Goal: Task Accomplishment & Management: Complete application form

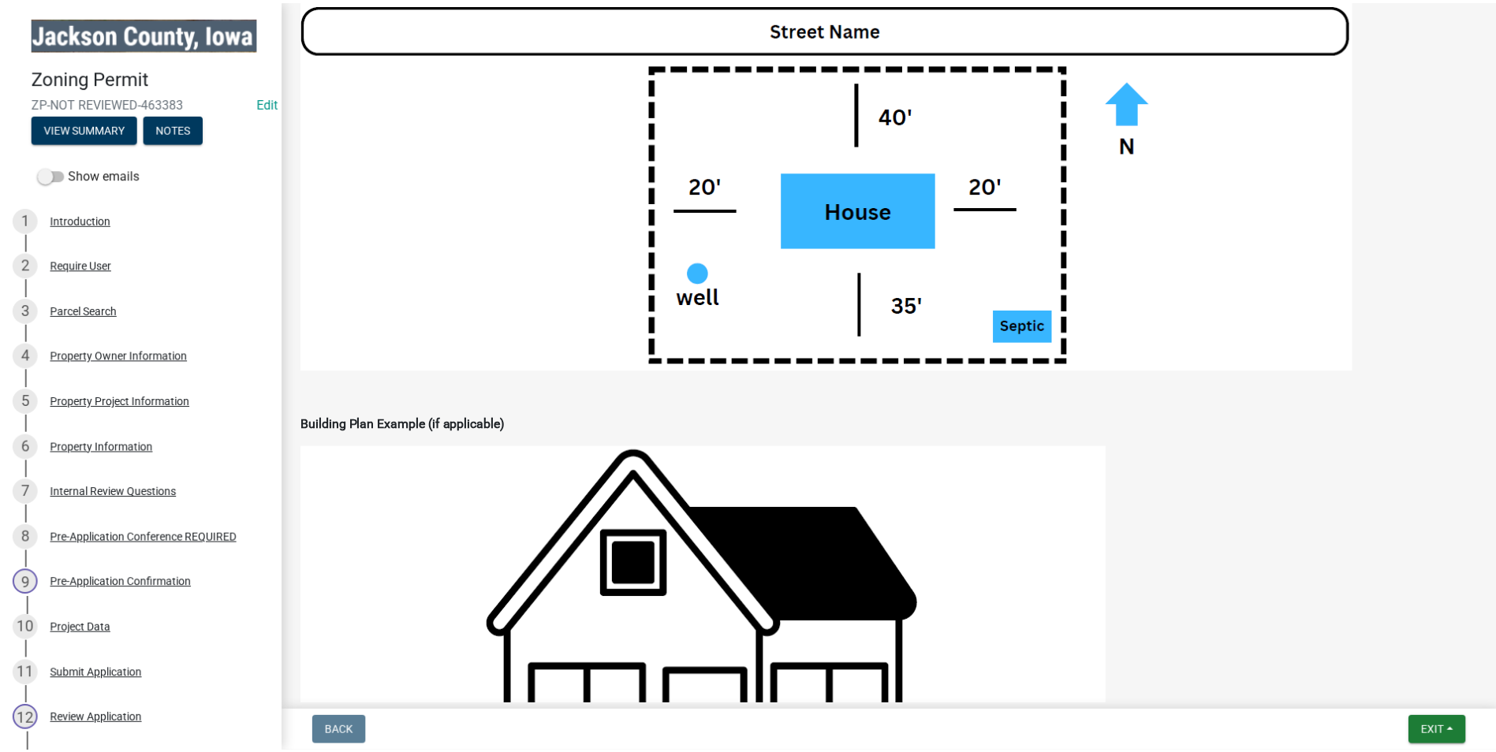
scroll to position [1814, 0]
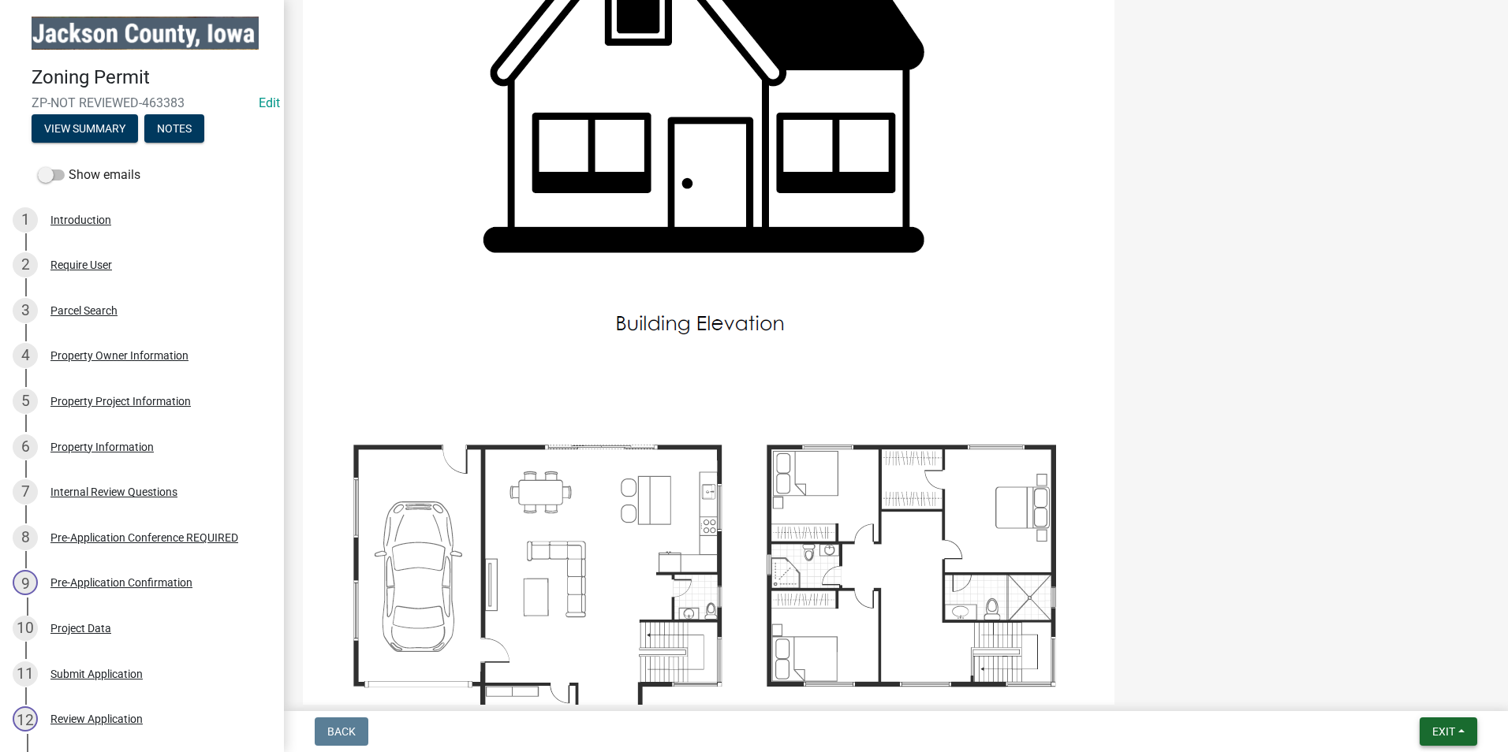
click at [1434, 731] on span "Exit" at bounding box center [1443, 732] width 23 height 13
click at [1404, 692] on button "Save & Exit" at bounding box center [1414, 691] width 126 height 38
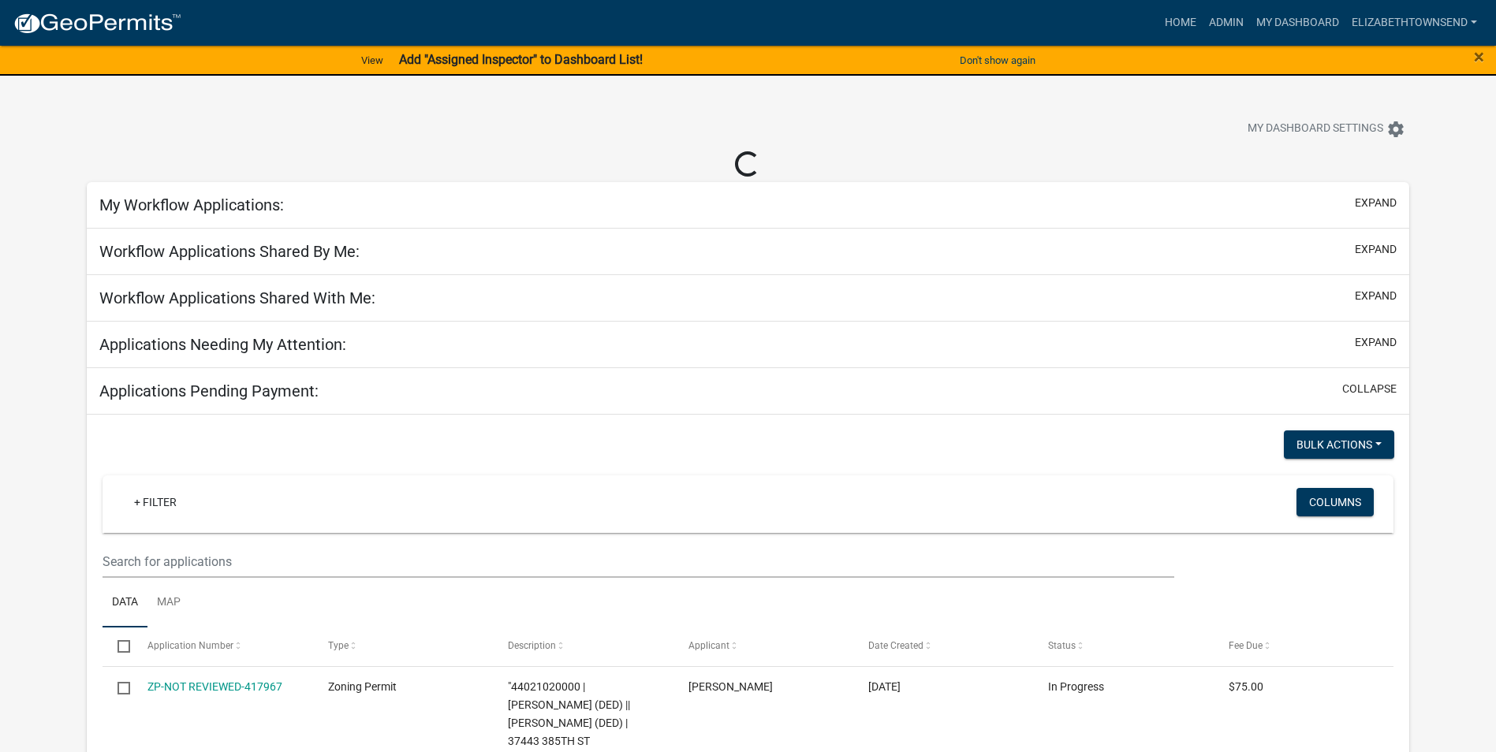
select select "3: 100"
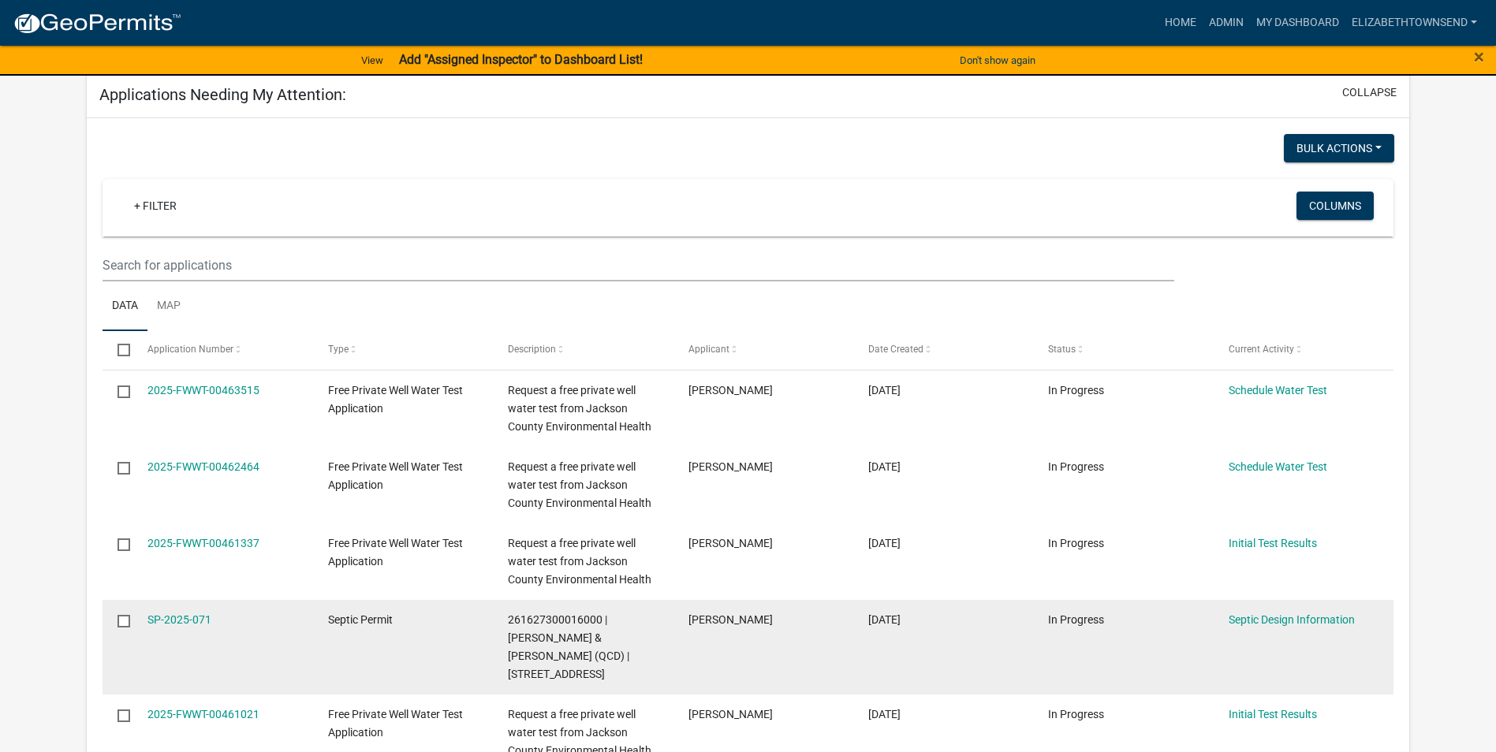
scroll to position [315, 0]
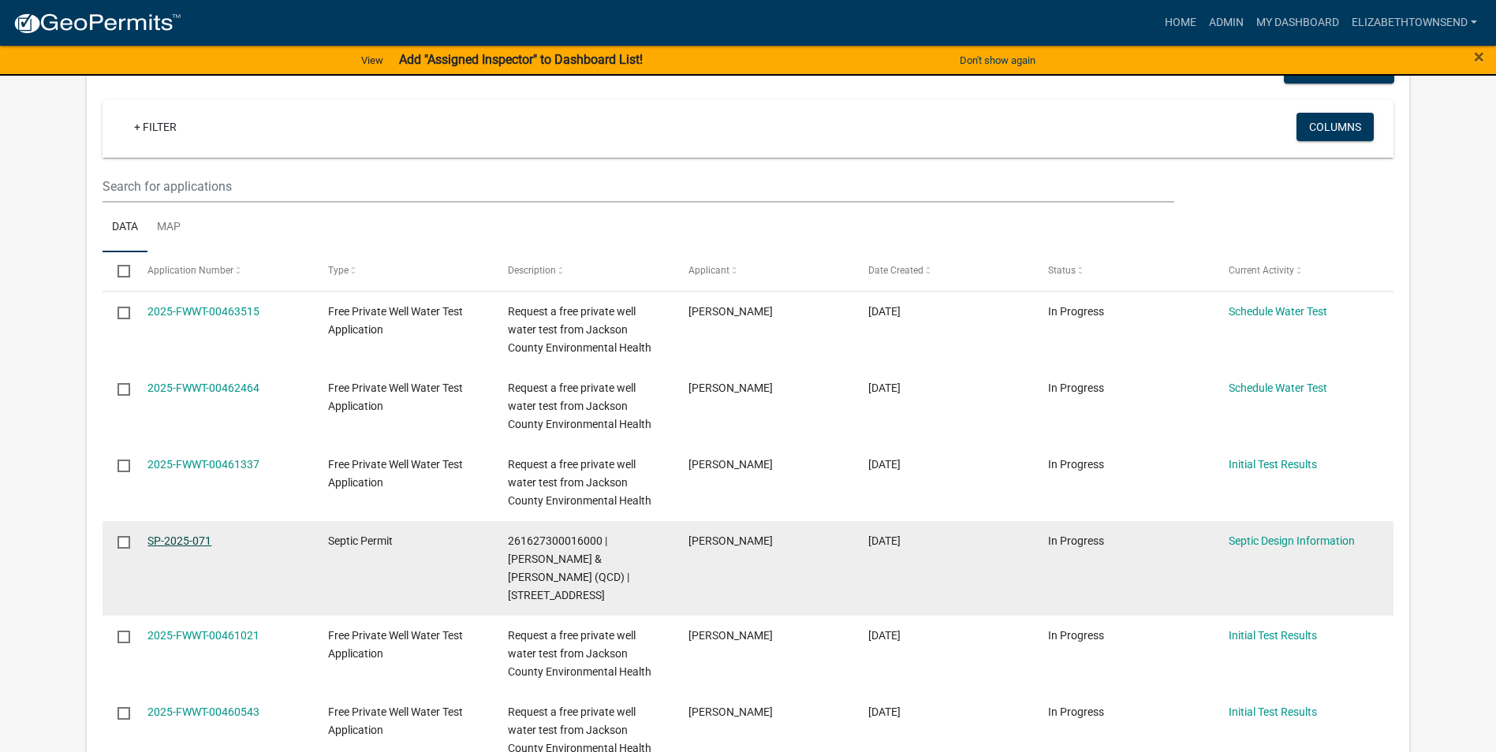
click at [183, 539] on link "SP-2025-071" at bounding box center [179, 541] width 64 height 13
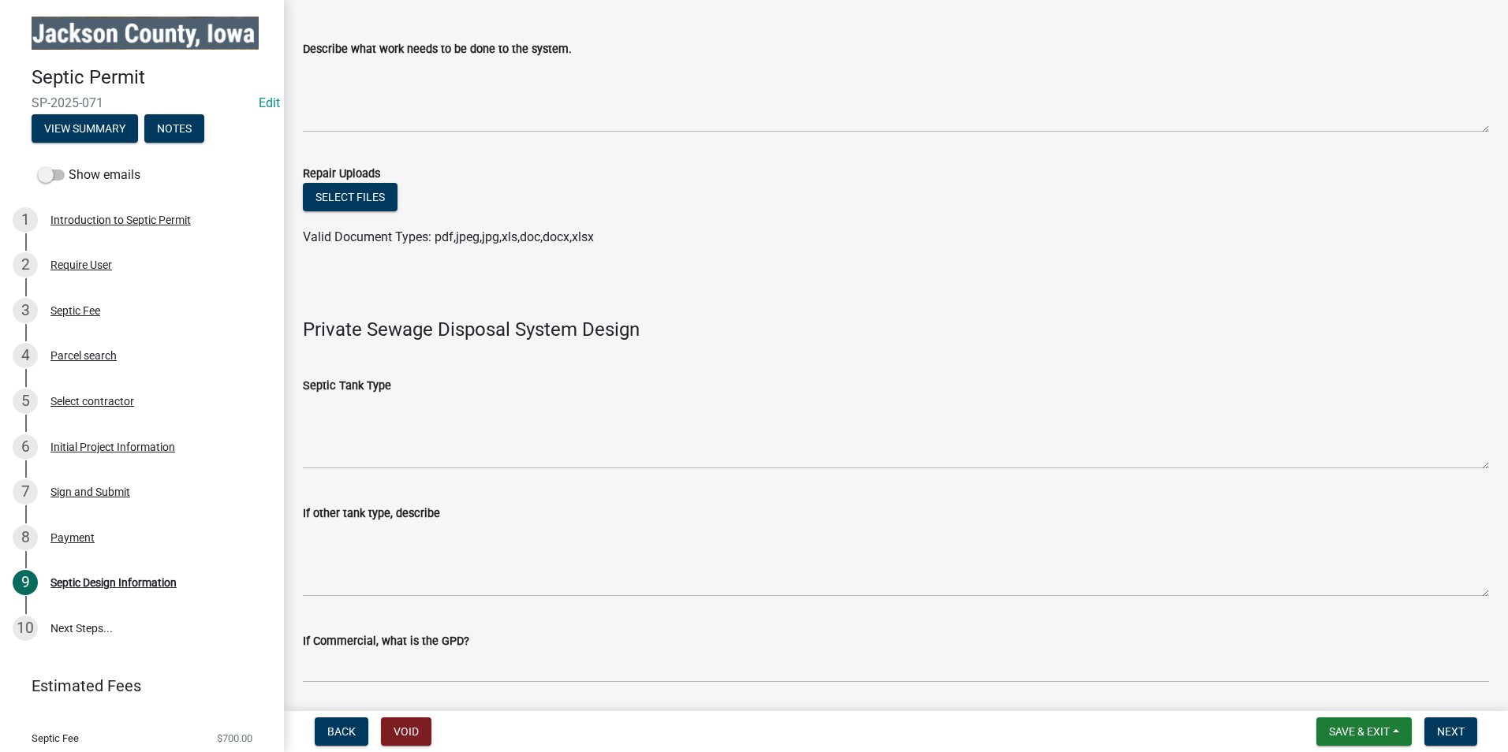
scroll to position [315, 0]
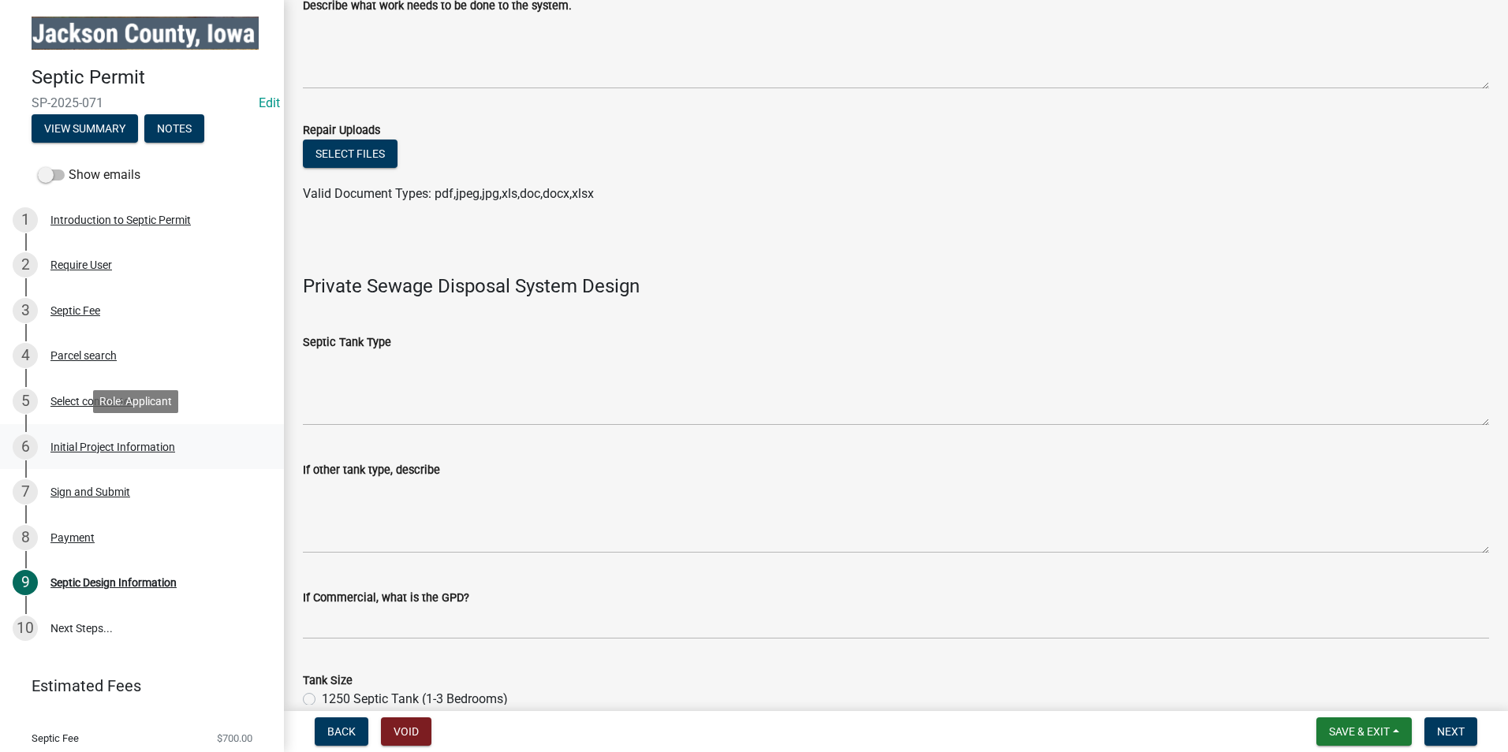
click at [136, 442] on div "Initial Project Information" at bounding box center [112, 447] width 125 height 11
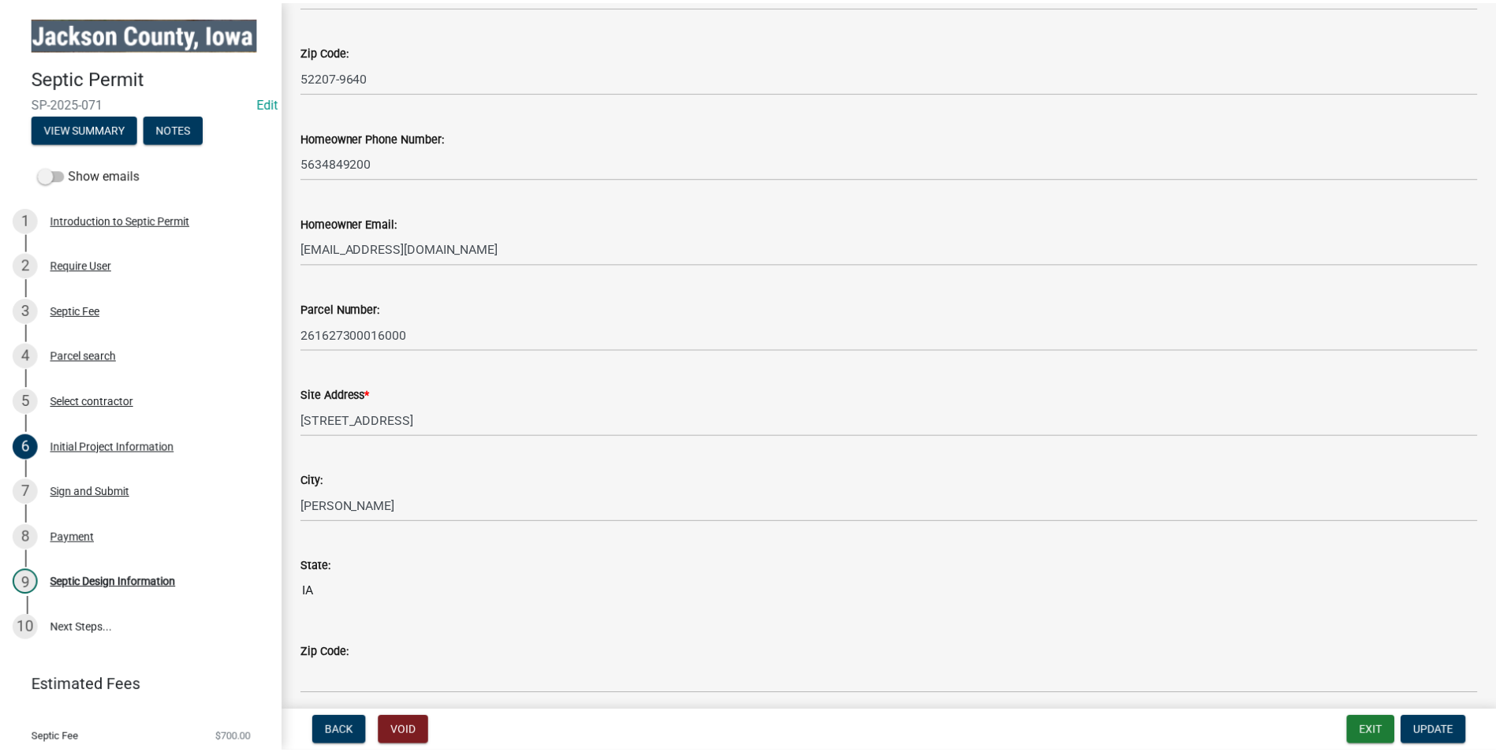
scroll to position [552, 0]
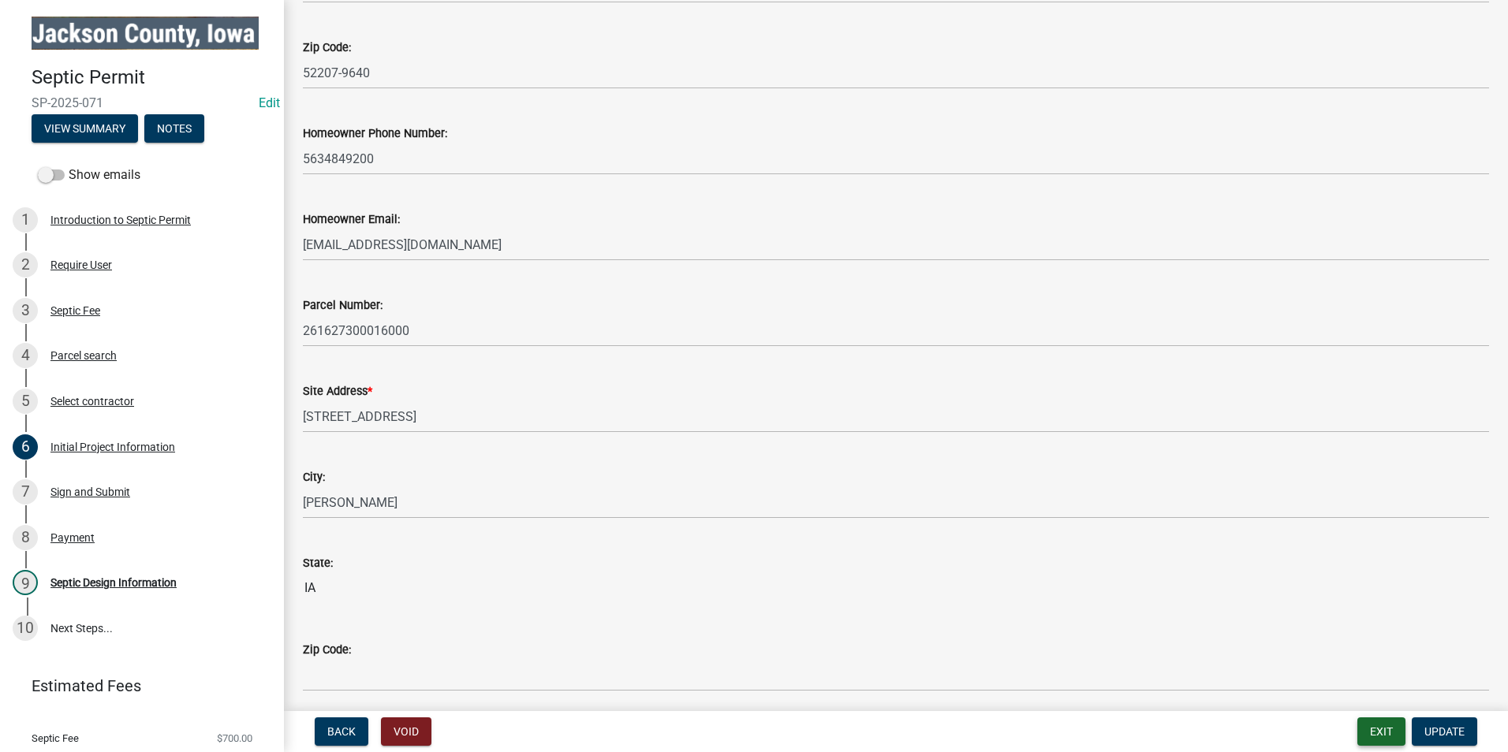
click at [1377, 736] on button "Exit" at bounding box center [1381, 732] width 48 height 28
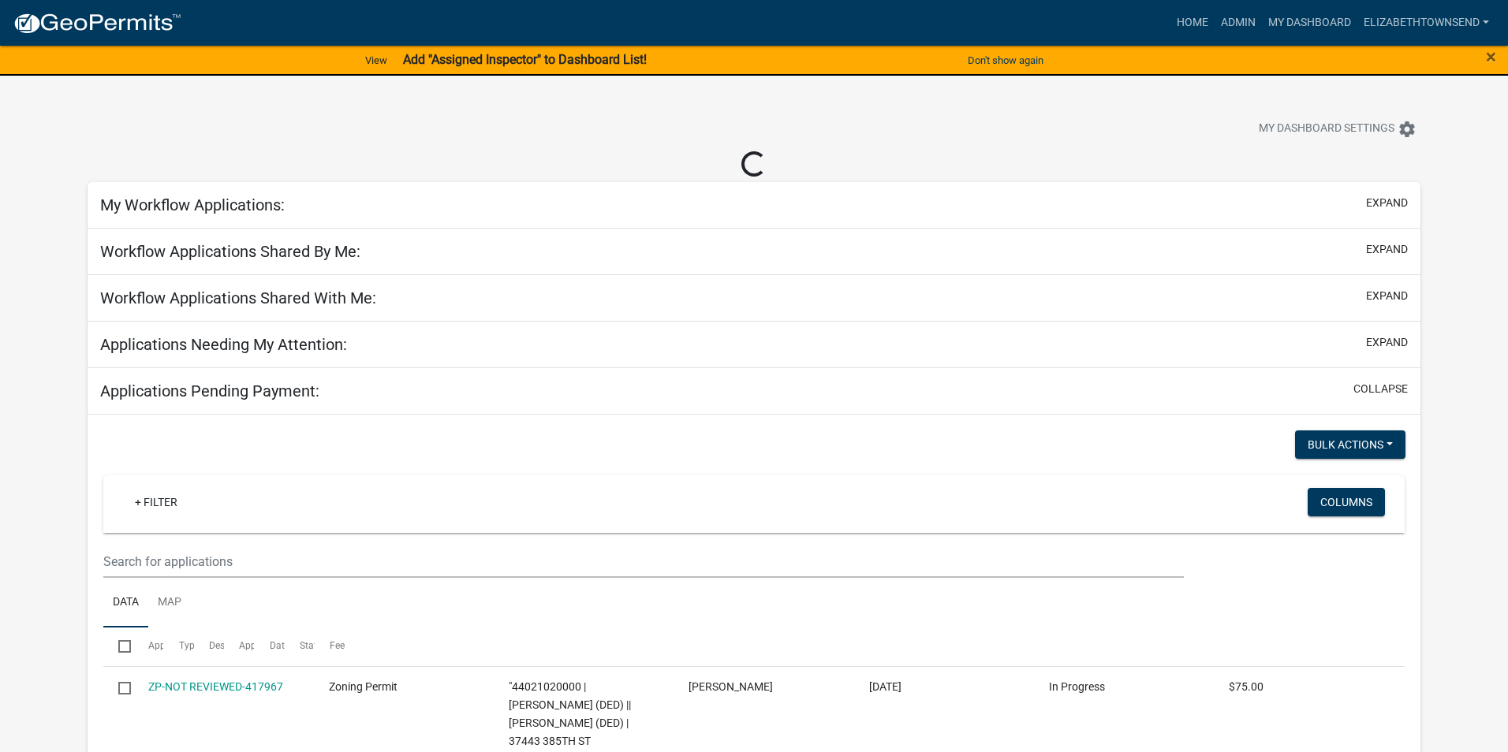
select select "3: 100"
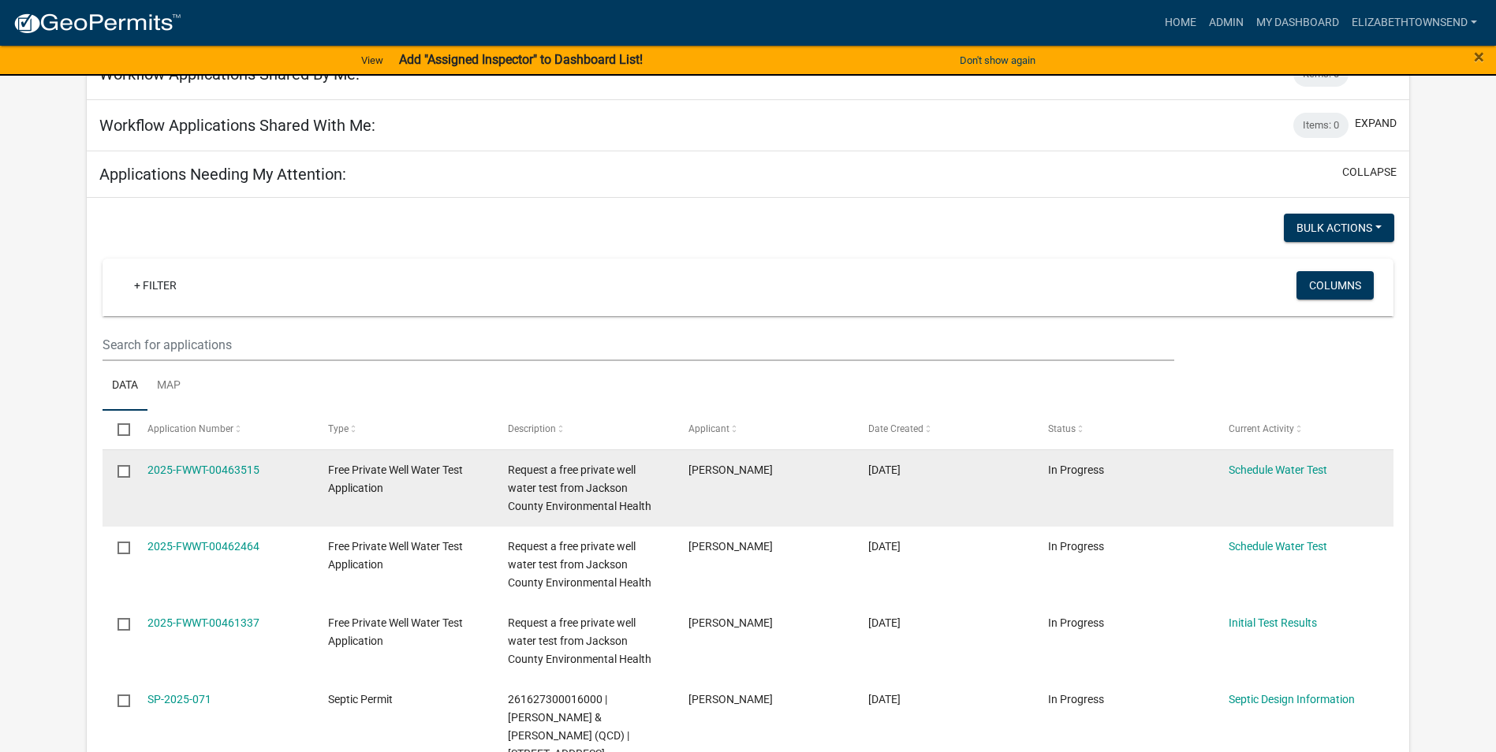
scroll to position [158, 0]
click at [1280, 468] on link "Schedule Water Test" at bounding box center [1278, 469] width 99 height 13
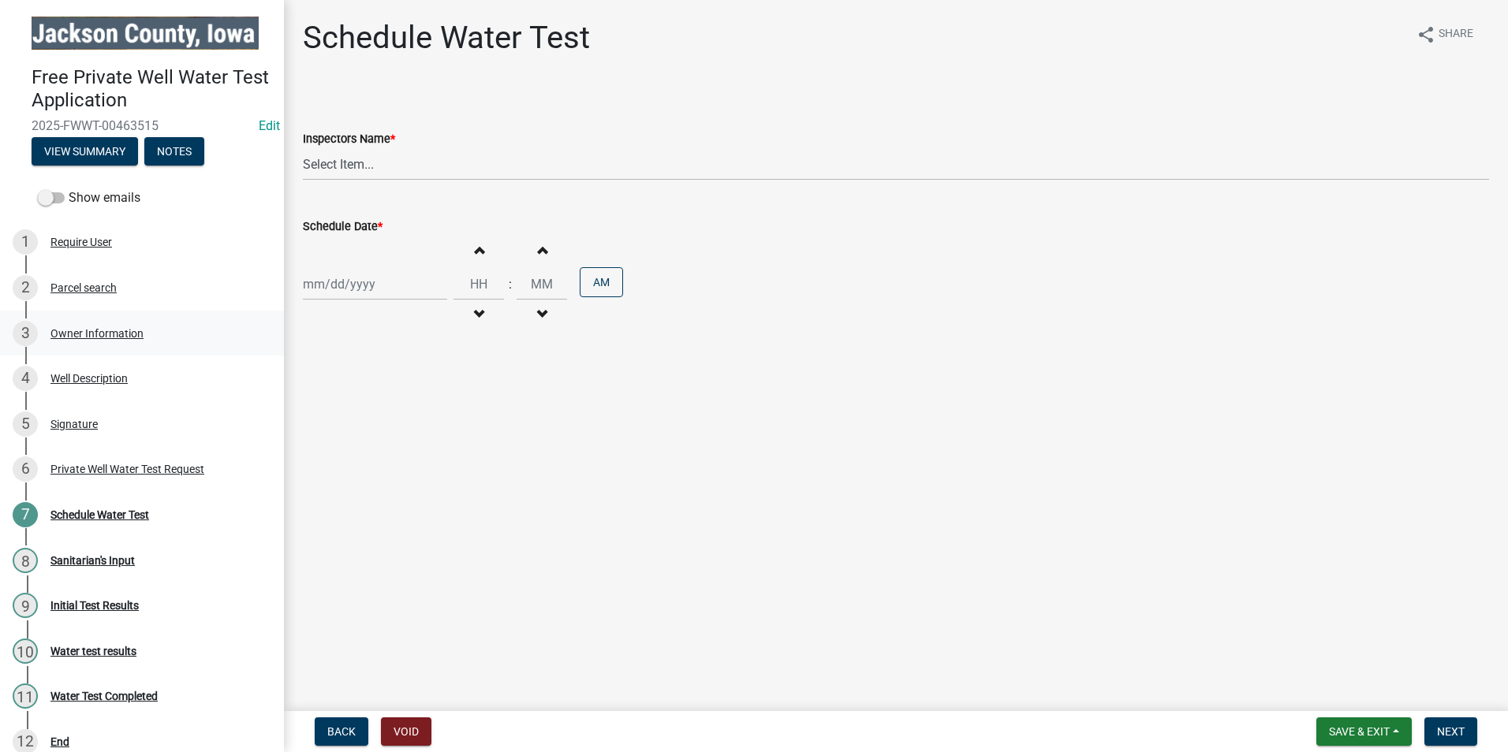
click at [122, 328] on div "Owner Information" at bounding box center [96, 333] width 93 height 11
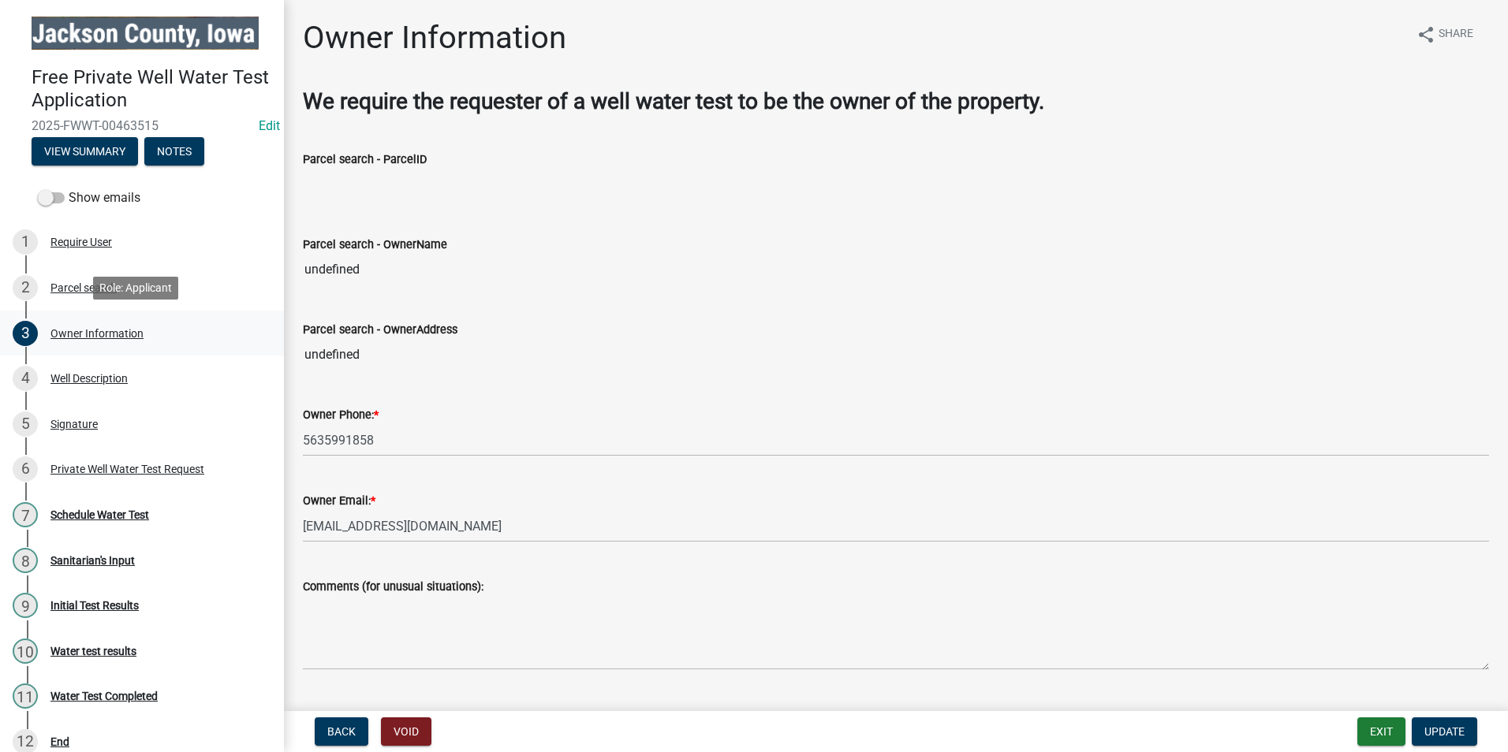
click at [104, 334] on div "Owner Information" at bounding box center [96, 333] width 93 height 11
click at [109, 381] on div "Well Description" at bounding box center [88, 378] width 77 height 11
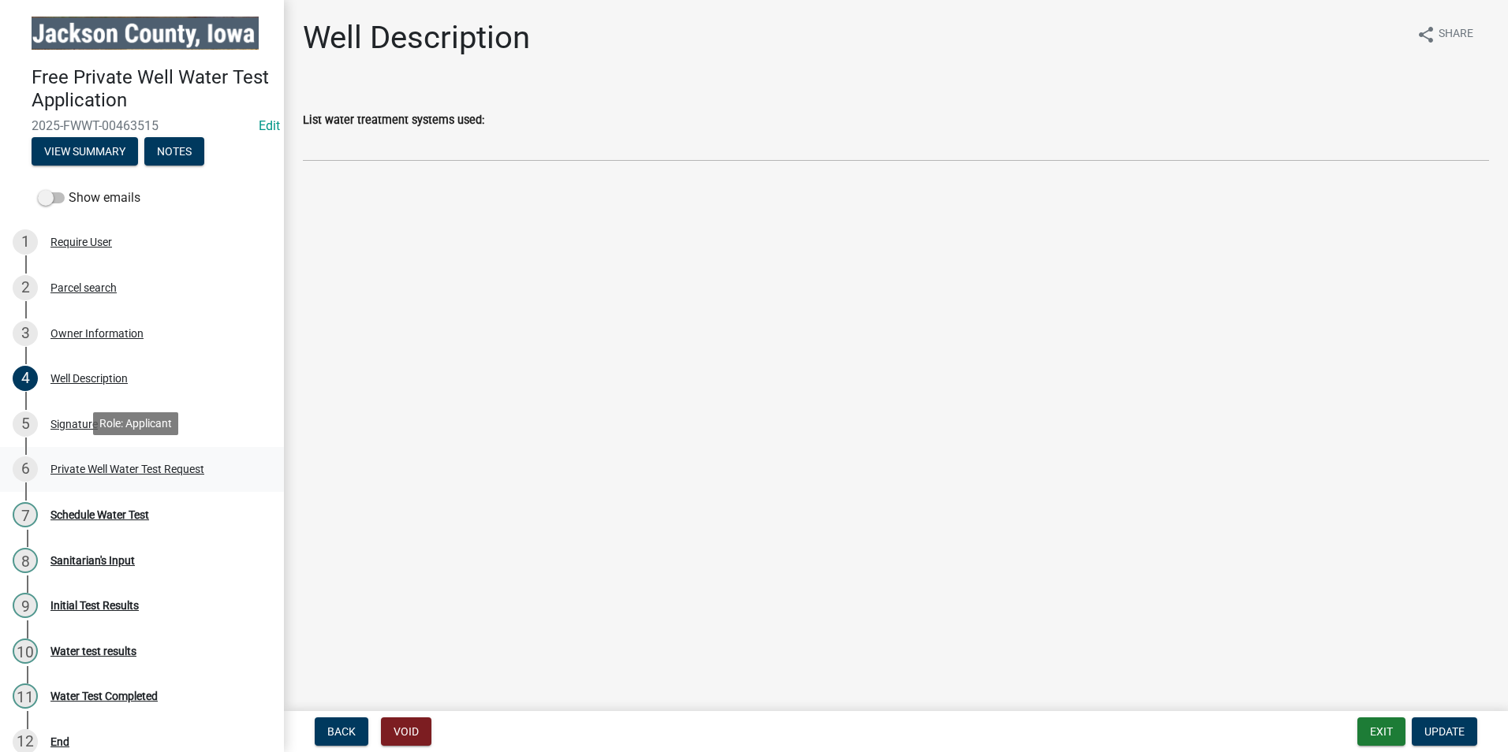
click at [140, 467] on div "Private Well Water Test Request" at bounding box center [127, 469] width 154 height 11
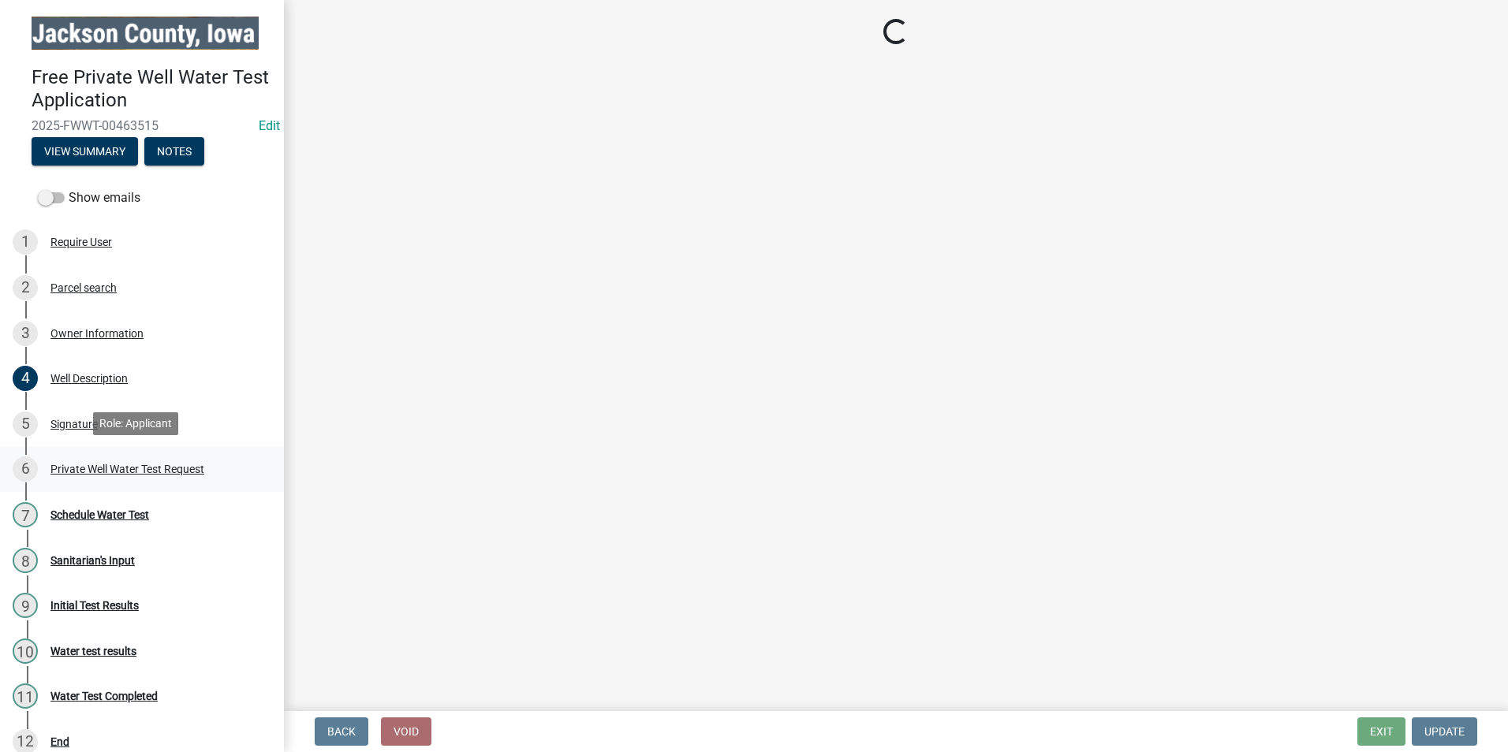
select select "203f66f9-1146-4c03-8286-bc7632bf4236"
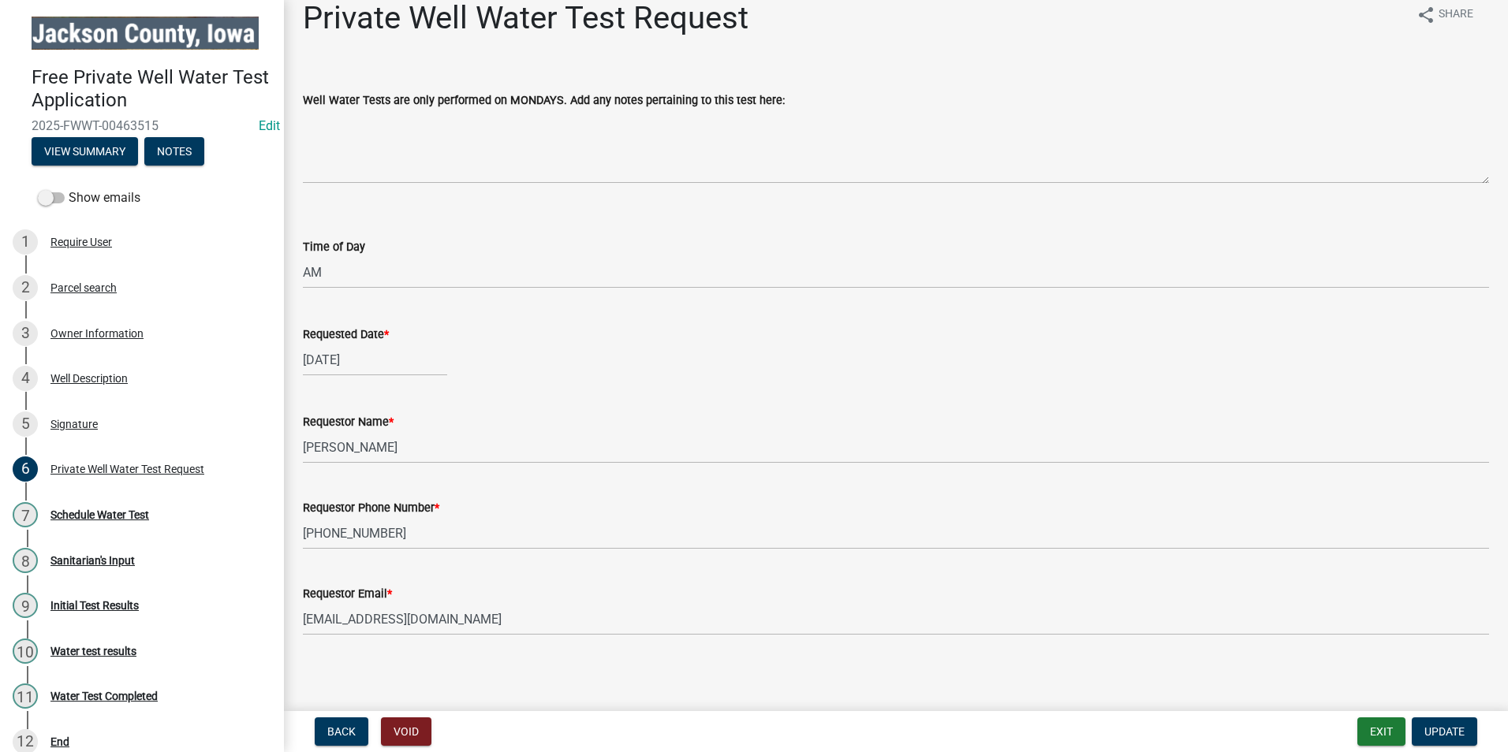
scroll to position [24, 0]
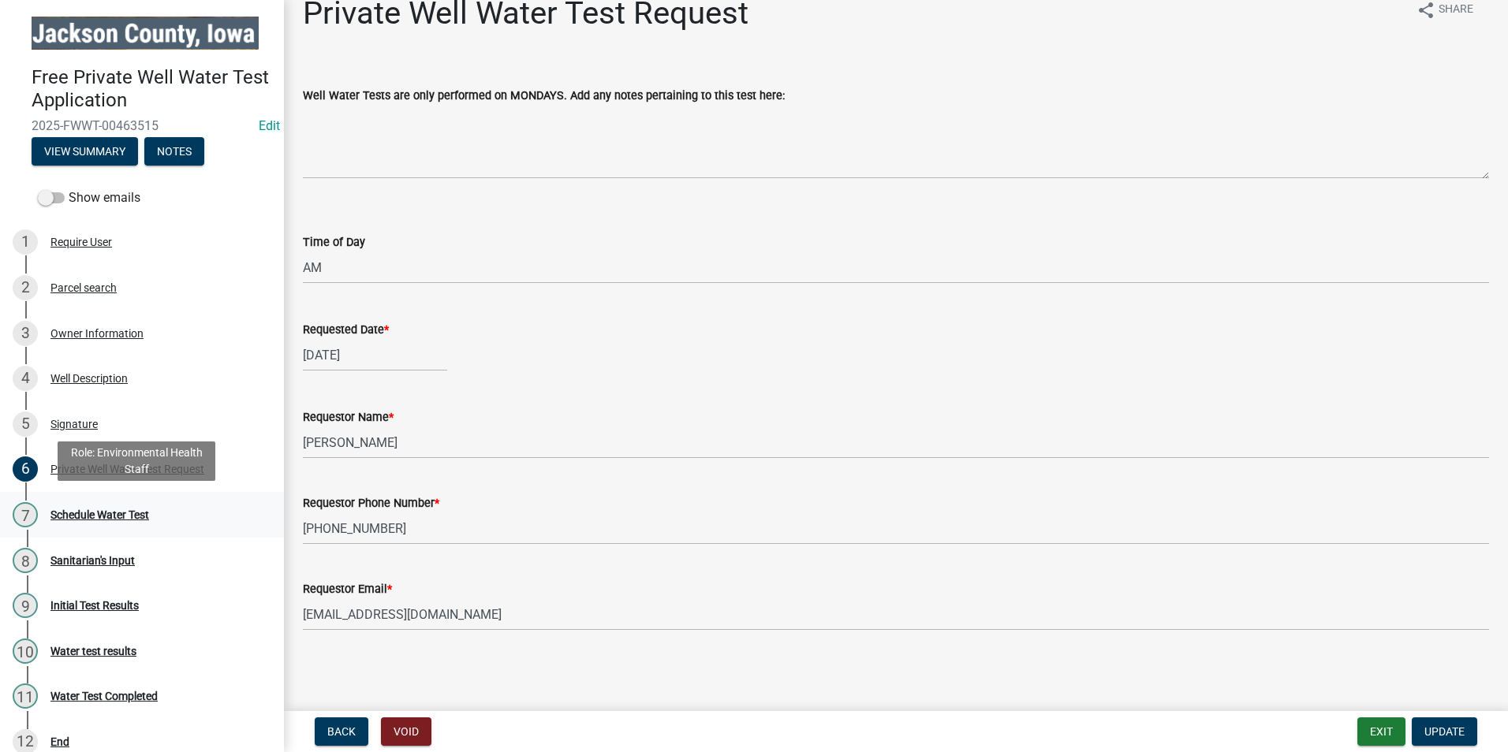
click at [129, 513] on div "Schedule Water Test" at bounding box center [99, 514] width 99 height 11
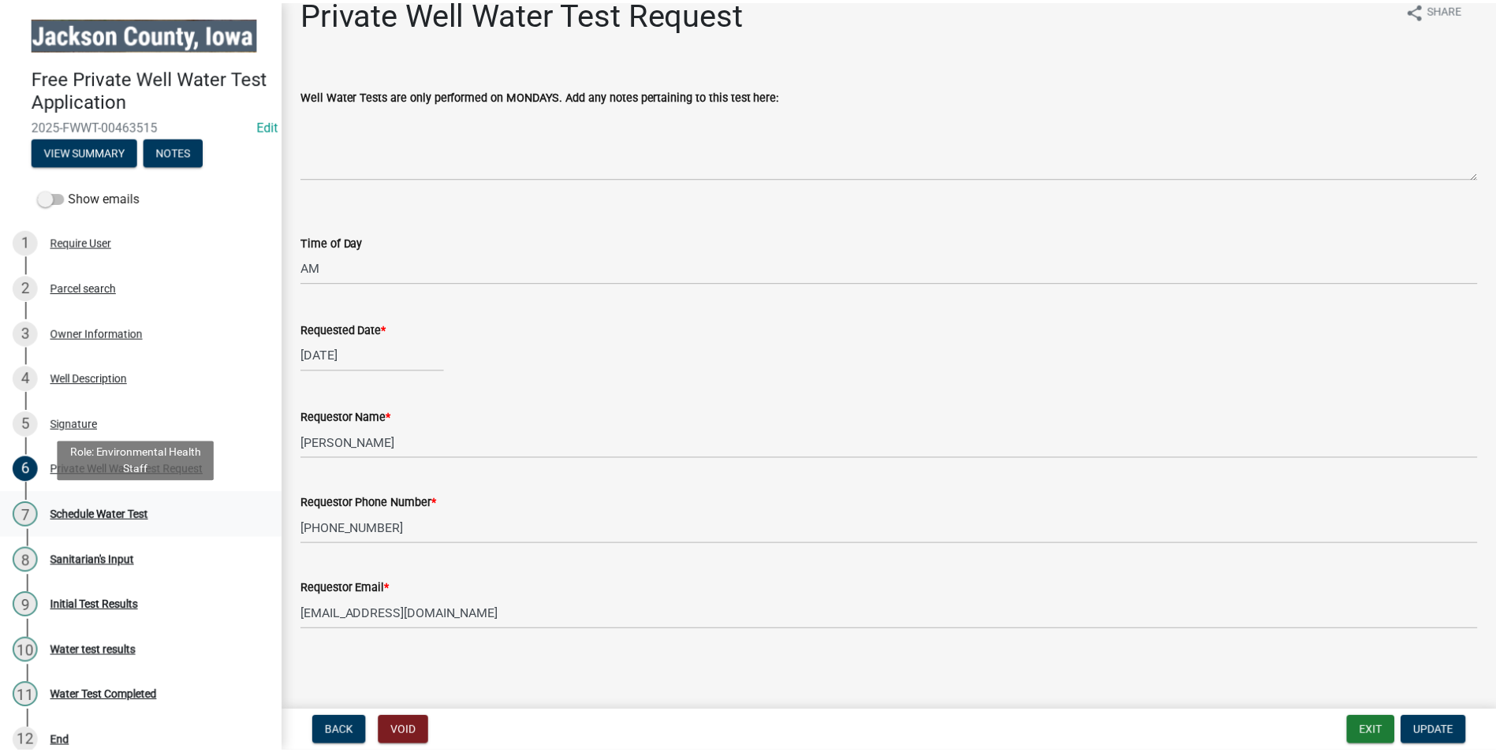
scroll to position [0, 0]
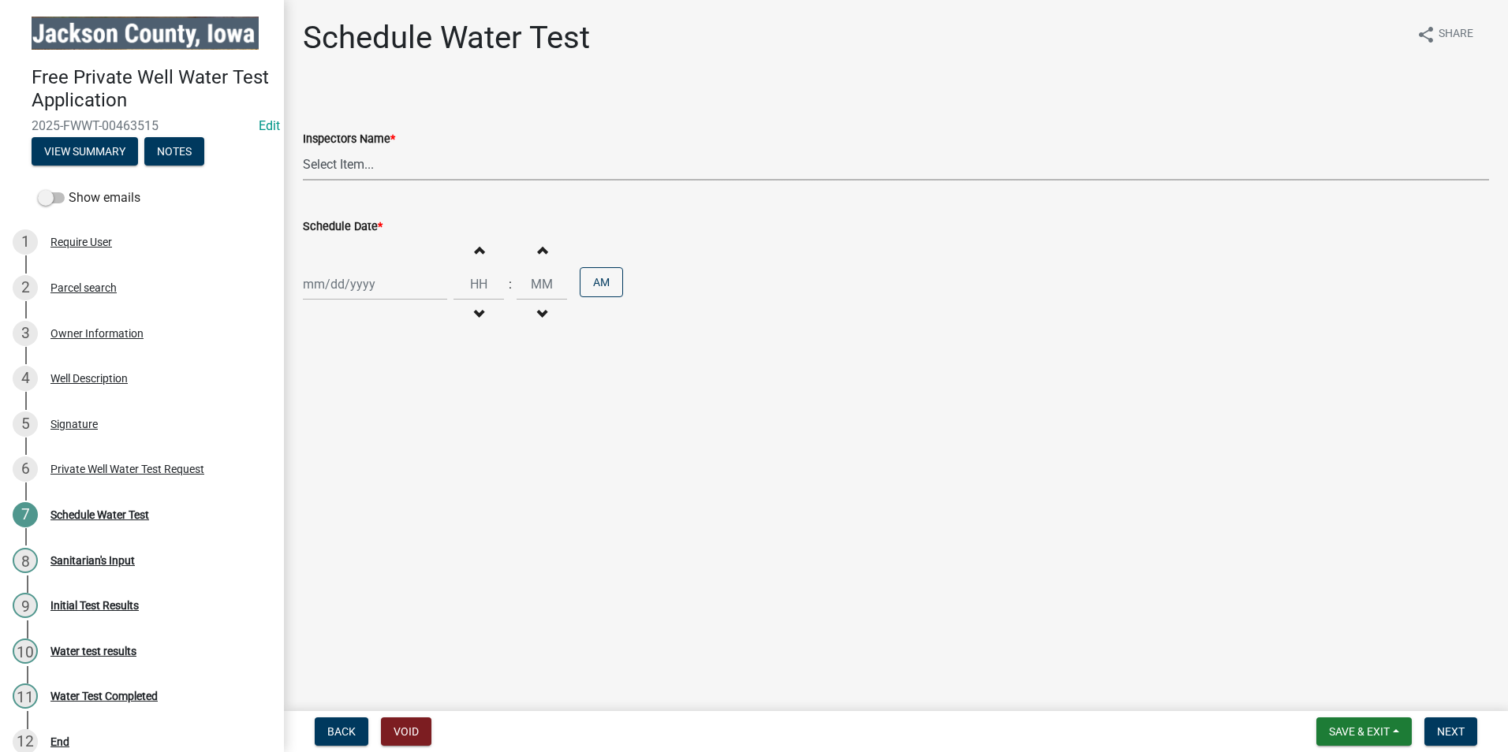
drag, startPoint x: 345, startPoint y: 163, endPoint x: 346, endPoint y: 172, distance: 8.8
click at [345, 163] on select "Select Item... BeccaPflu ([PERSON_NAME]) ElizabethTownsend ([PERSON_NAME])" at bounding box center [896, 164] width 1186 height 32
select select "a3873a1b-6e26-41c8-b1e9-189df5d0ae8c"
click at [303, 148] on select "Select Item... BeccaPflu ([PERSON_NAME]) ElizabethTownsend ([PERSON_NAME])" at bounding box center [896, 164] width 1186 height 32
click at [343, 280] on div at bounding box center [375, 284] width 144 height 32
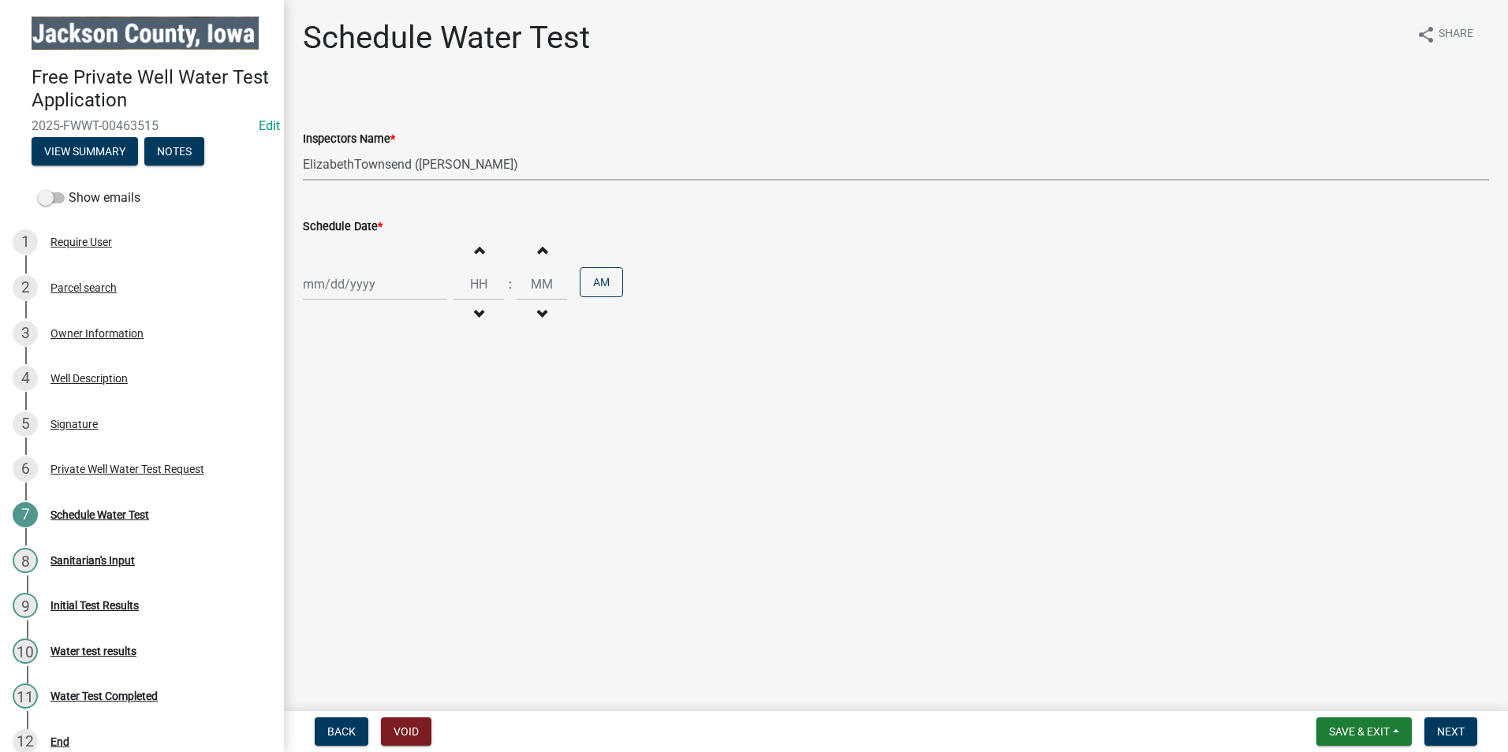
select select "8"
select select "2025"
click at [344, 444] on div "19" at bounding box center [343, 443] width 25 height 25
type input "[DATE]"
click at [479, 280] on input "Hours" at bounding box center [478, 284] width 50 height 32
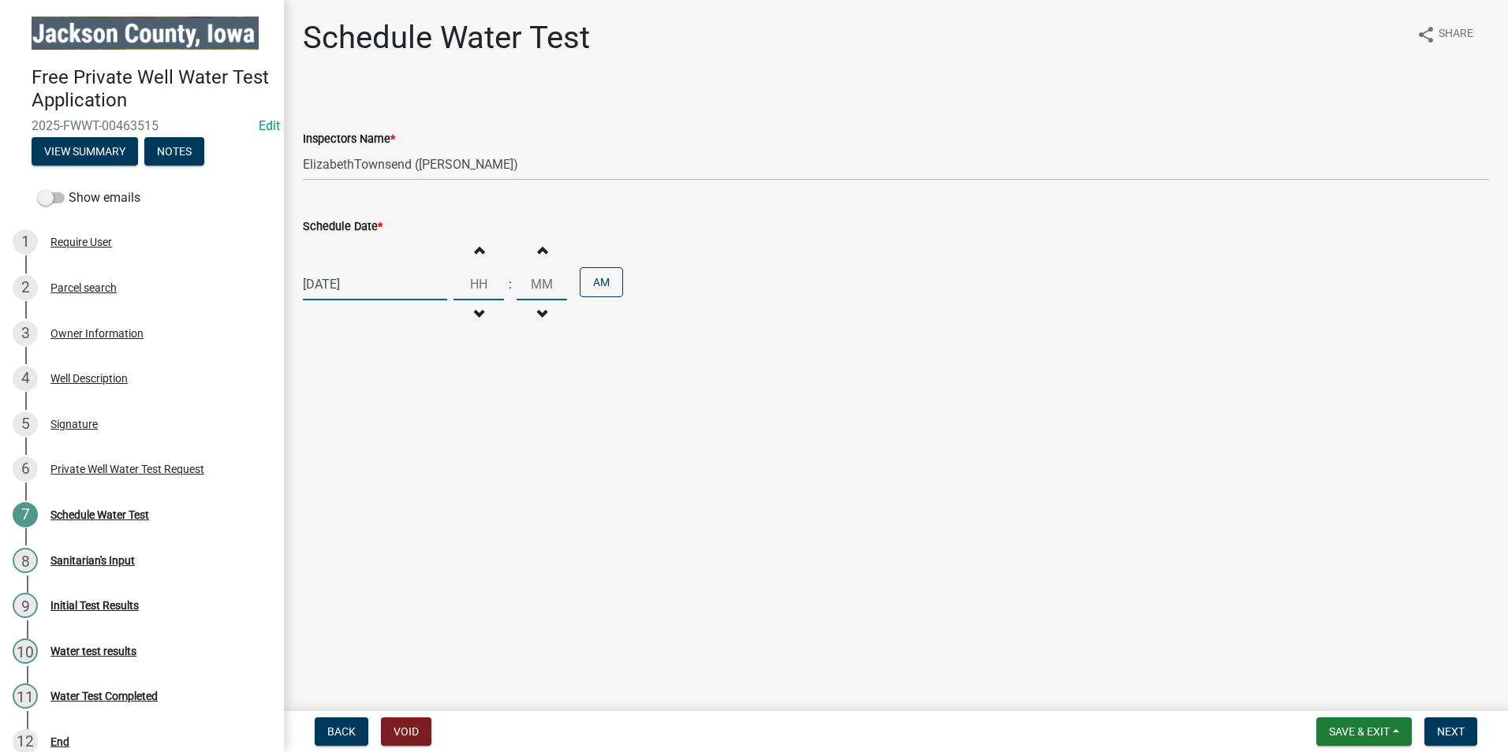
click at [468, 281] on input "Hours" at bounding box center [478, 284] width 50 height 32
type input "10"
type input "00"
click at [536, 282] on input "00" at bounding box center [542, 284] width 50 height 32
click at [952, 542] on main "Schedule Water Test share Share Inspectors Name * Select Item... BeccaPflu ([PE…" at bounding box center [896, 352] width 1224 height 705
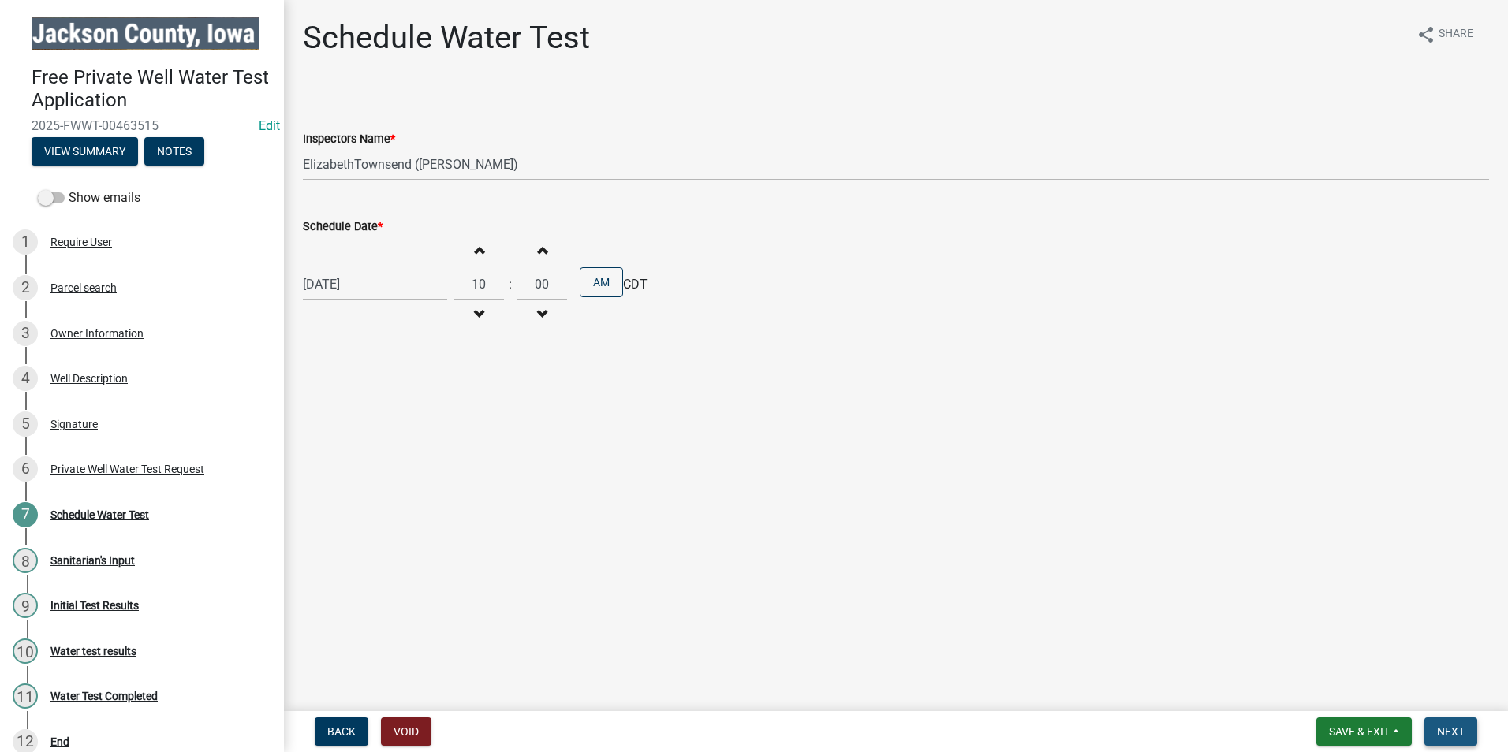
click at [1446, 733] on span "Next" at bounding box center [1451, 732] width 28 height 13
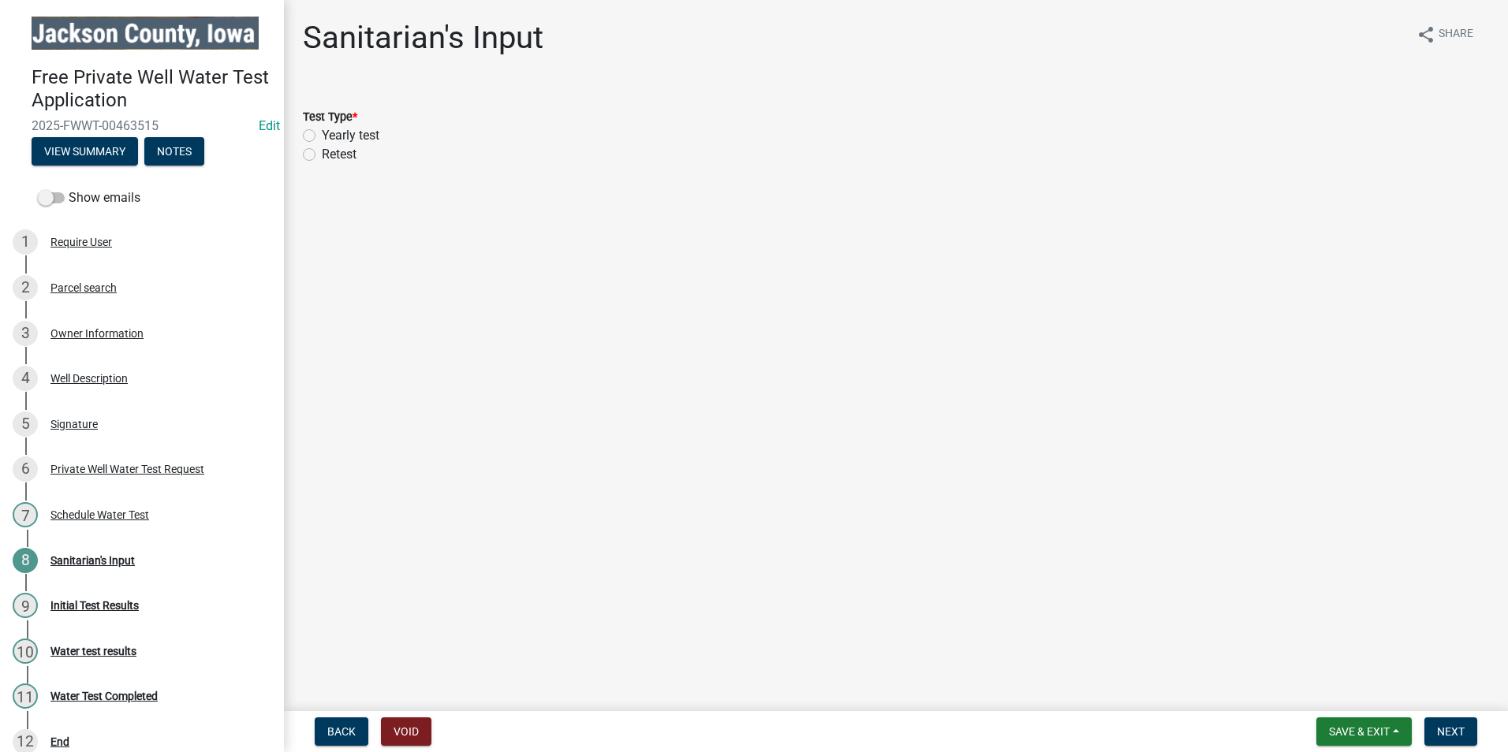
drag, startPoint x: 309, startPoint y: 132, endPoint x: 561, endPoint y: 201, distance: 260.8
click at [322, 132] on label "Yearly test" at bounding box center [351, 135] width 58 height 19
click at [322, 132] on input "Yearly test" at bounding box center [327, 131] width 10 height 10
radio input "true"
click at [1450, 729] on span "Next" at bounding box center [1451, 732] width 28 height 13
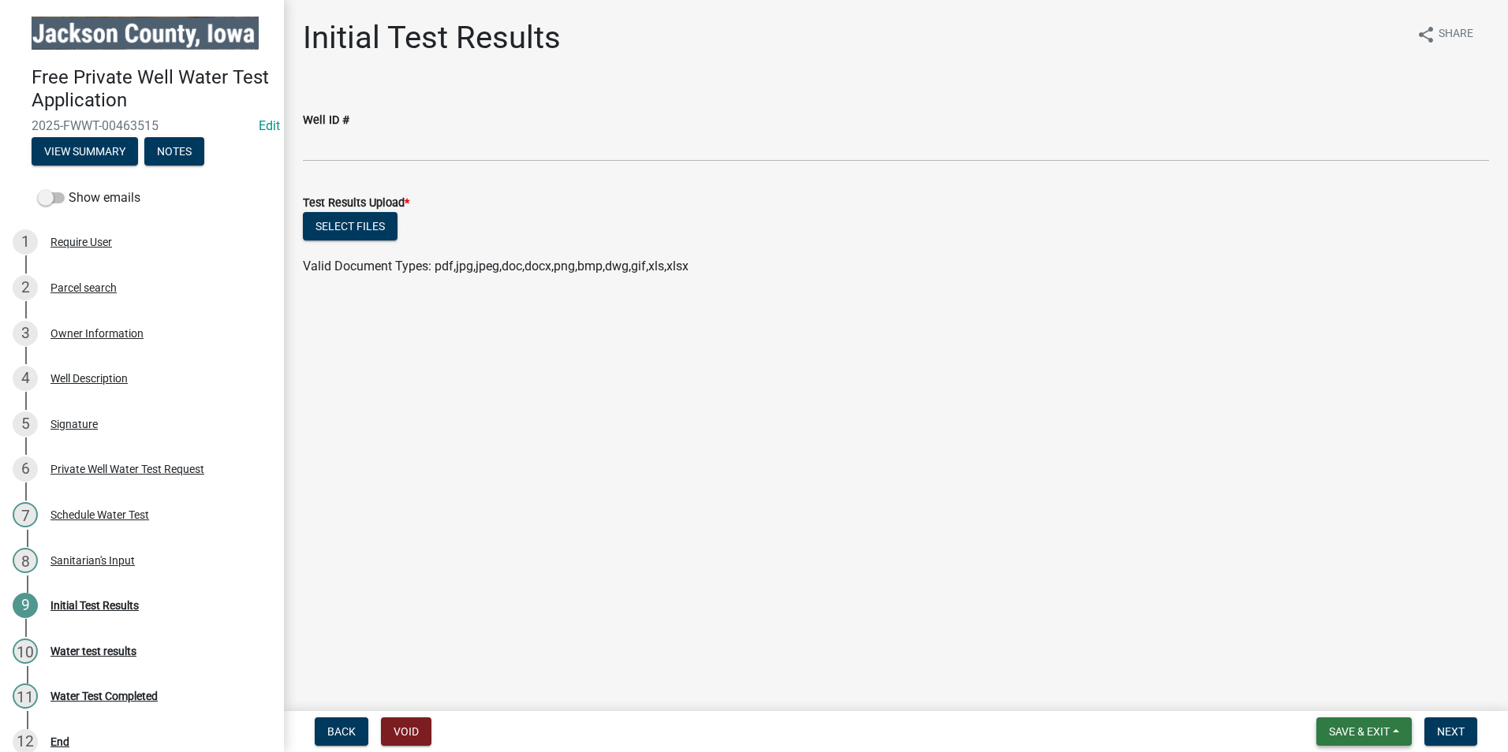
click at [1366, 733] on span "Save & Exit" at bounding box center [1359, 732] width 61 height 13
click at [1344, 696] on button "Save & Exit" at bounding box center [1348, 691] width 126 height 38
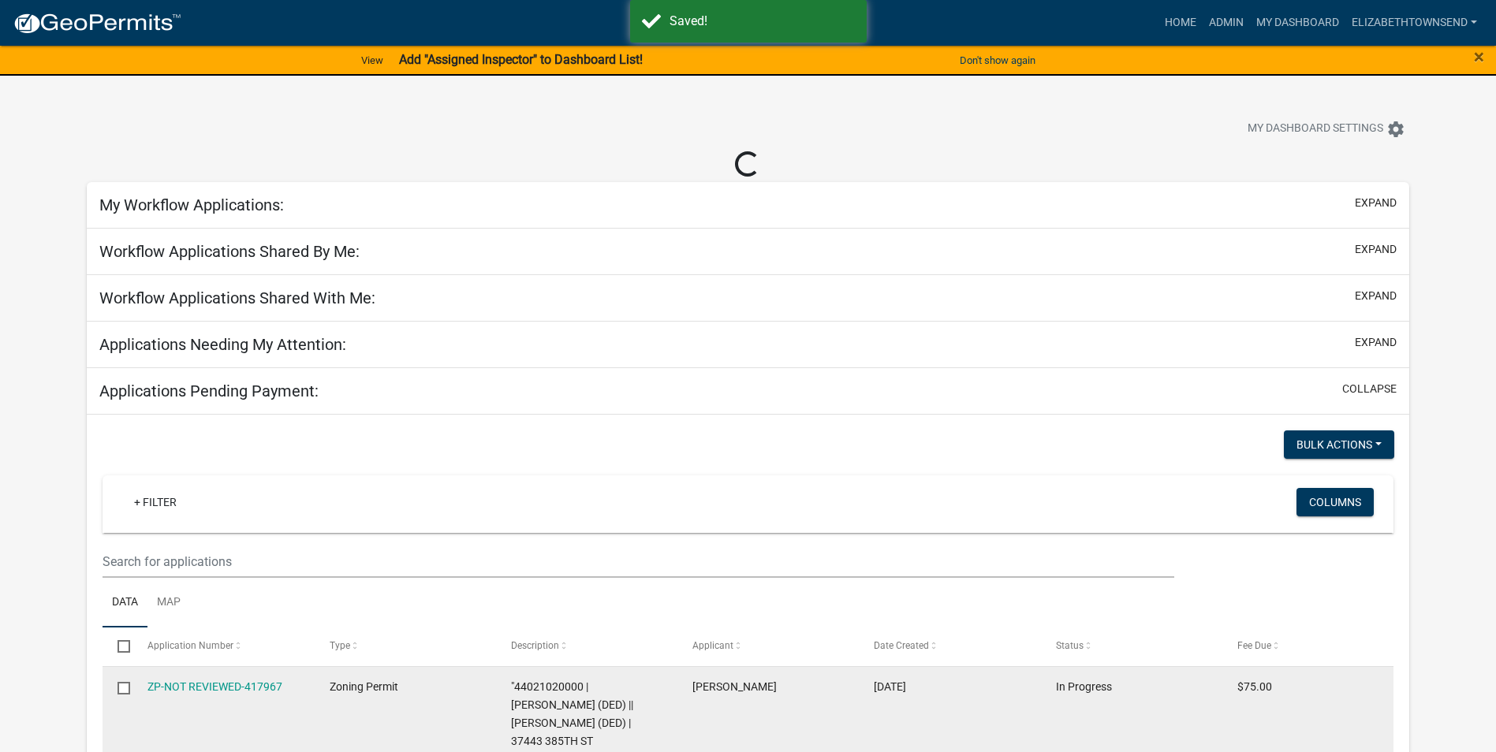
select select "3: 100"
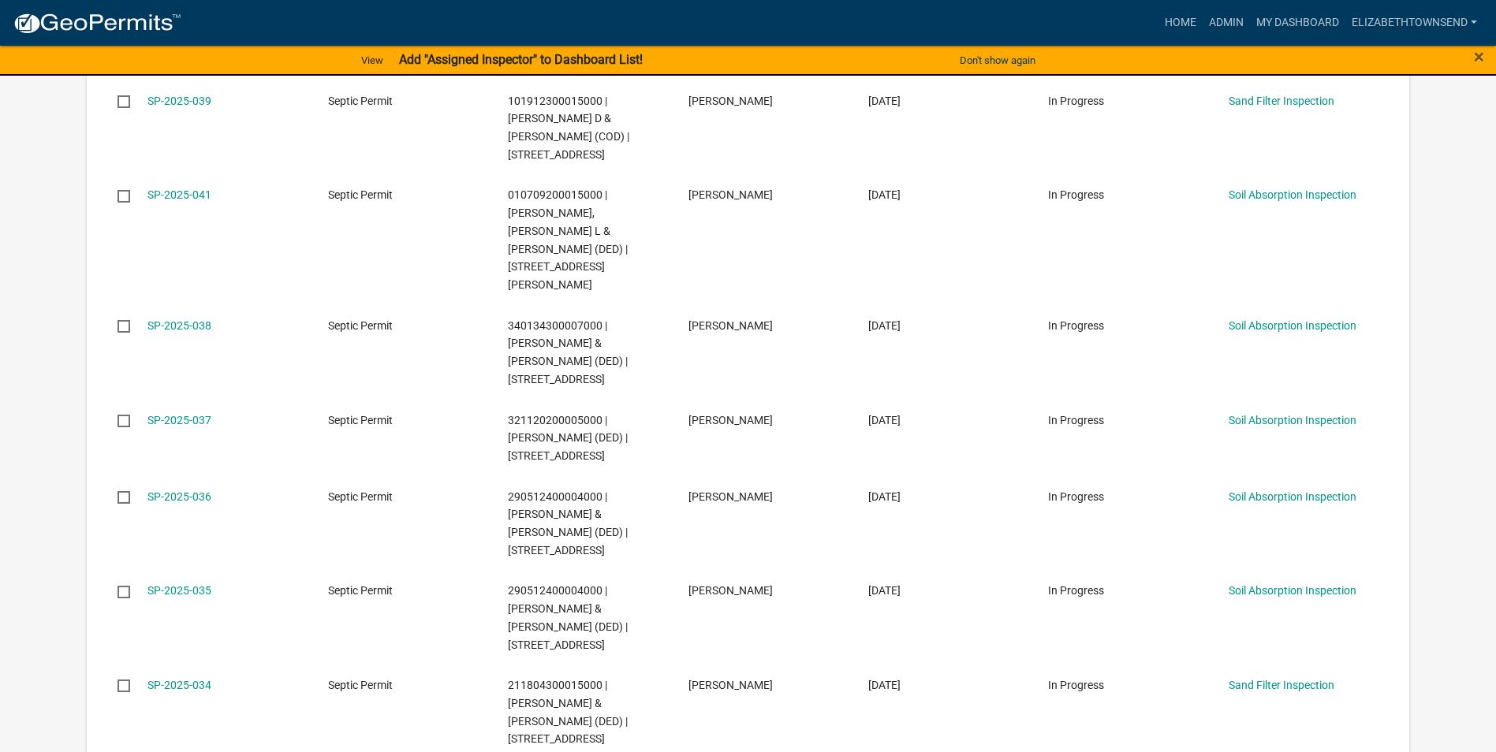
scroll to position [5205, 0]
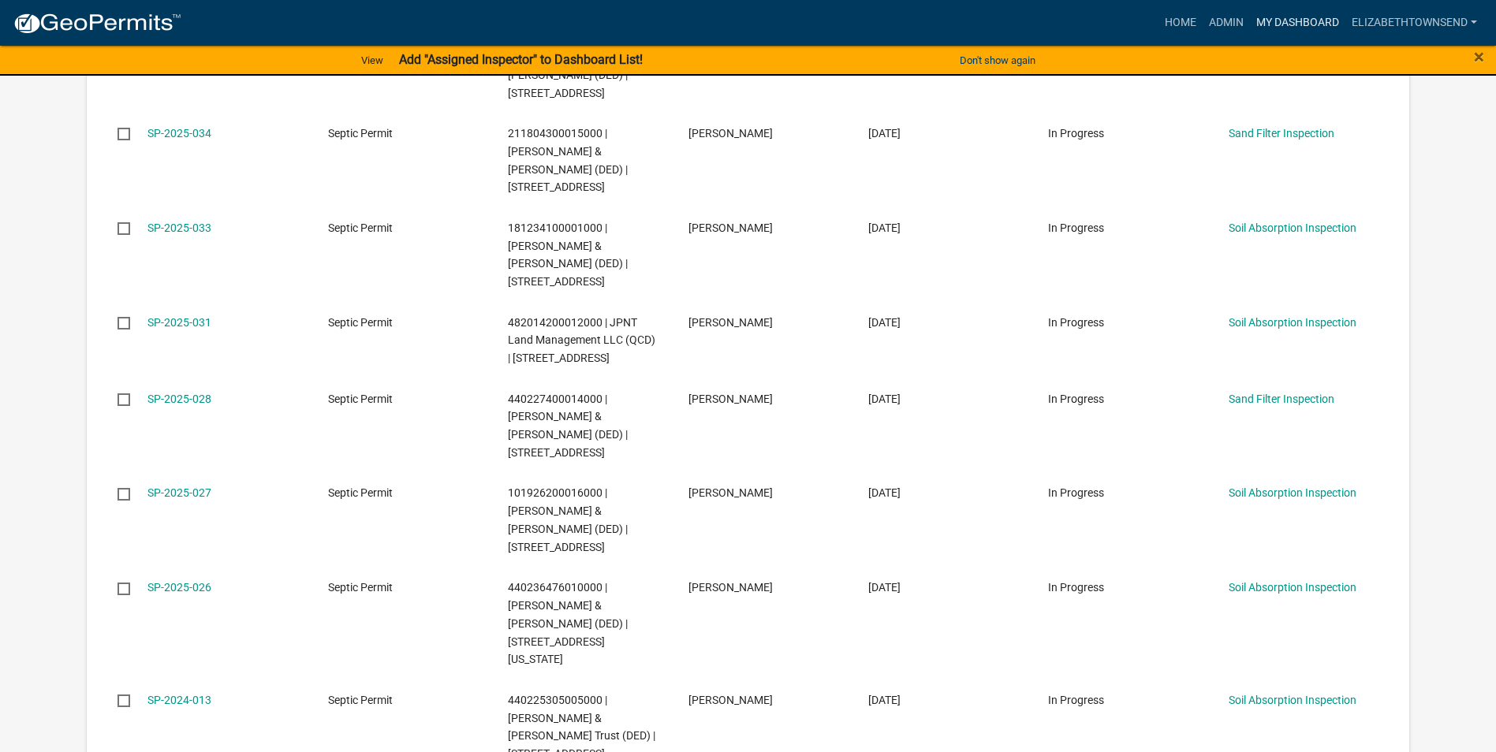
click at [1292, 22] on link "My Dashboard" at bounding box center [1297, 23] width 95 height 30
click at [1221, 20] on link "Admin" at bounding box center [1226, 23] width 47 height 30
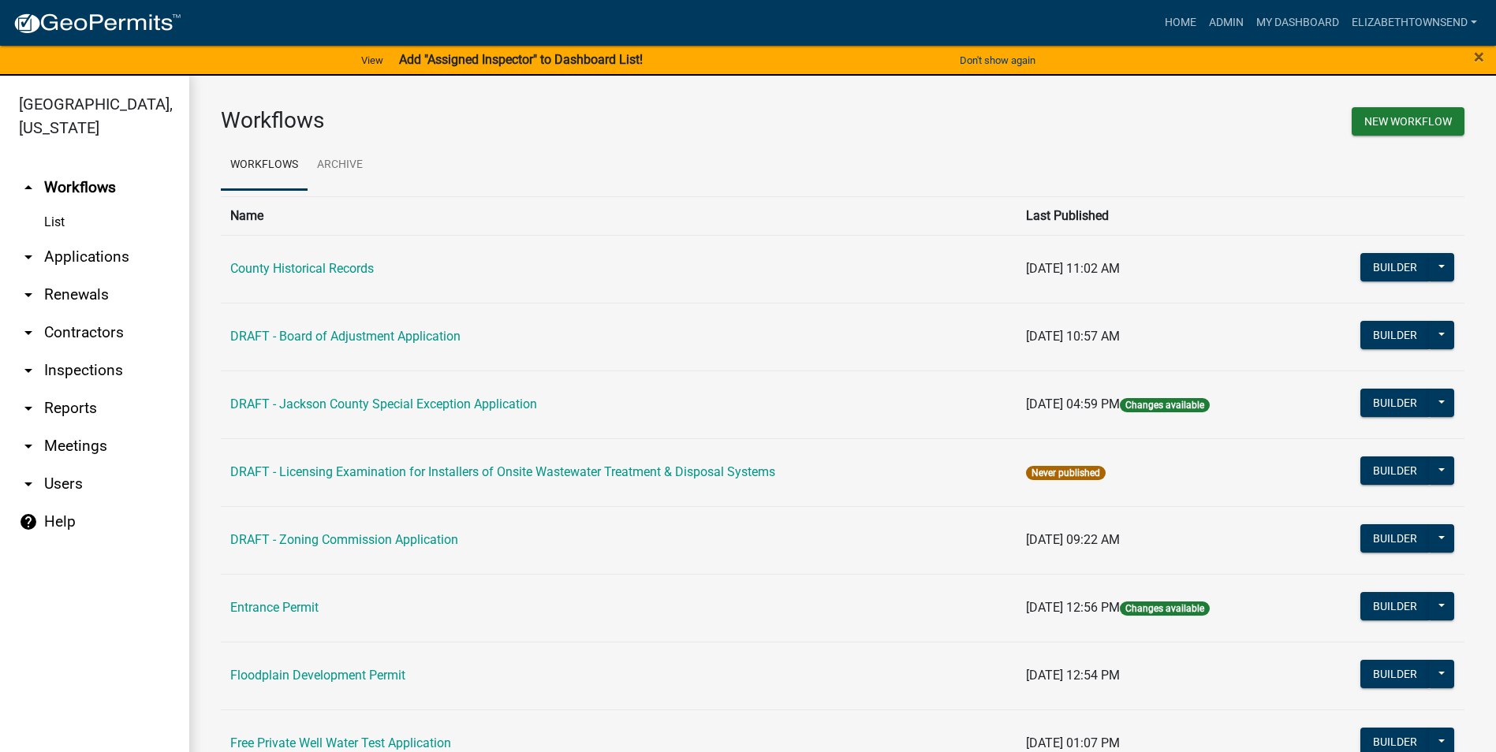
click at [56, 207] on link "List" at bounding box center [94, 223] width 189 height 32
click at [84, 238] on link "arrow_drop_down Applications" at bounding box center [94, 257] width 189 height 38
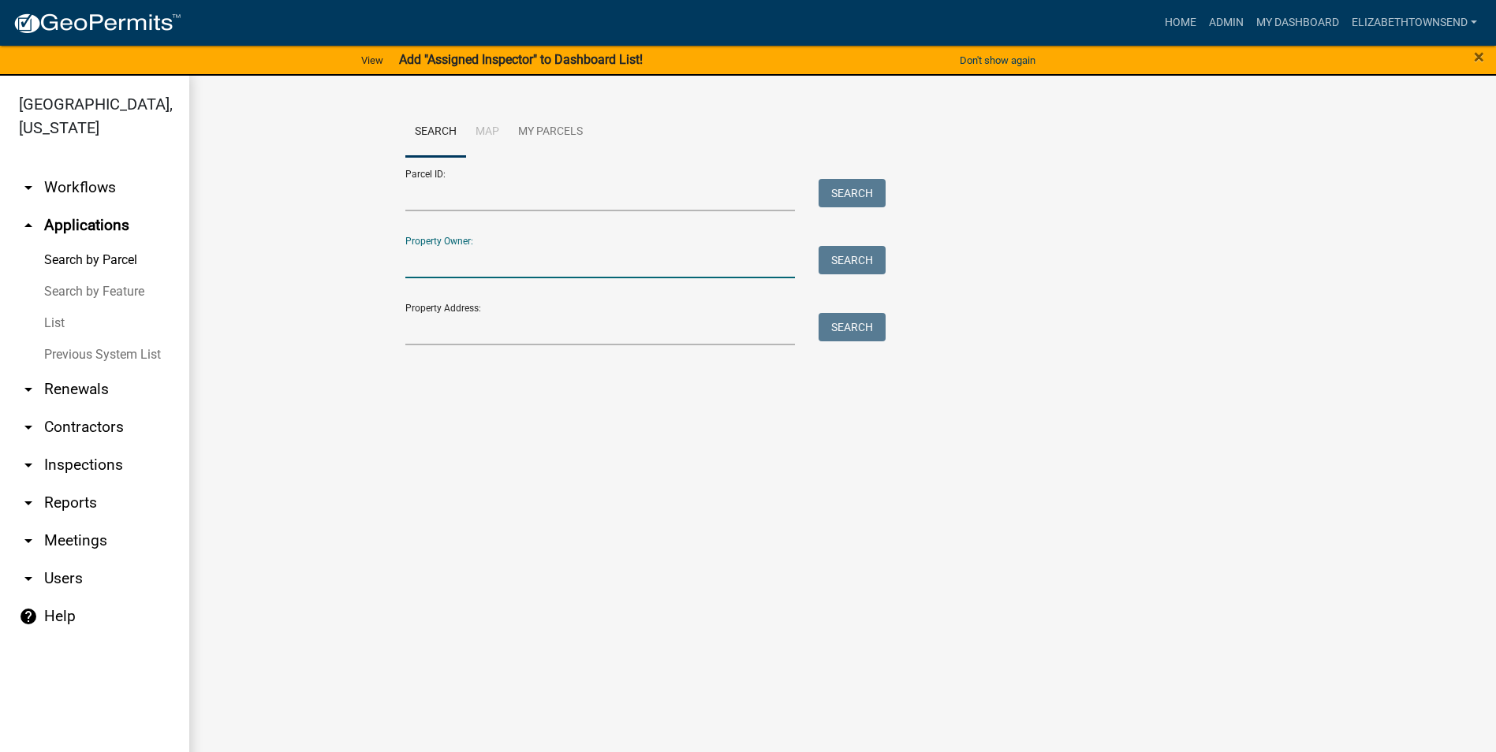
click at [451, 267] on input "Property Owner:" at bounding box center [600, 262] width 390 height 32
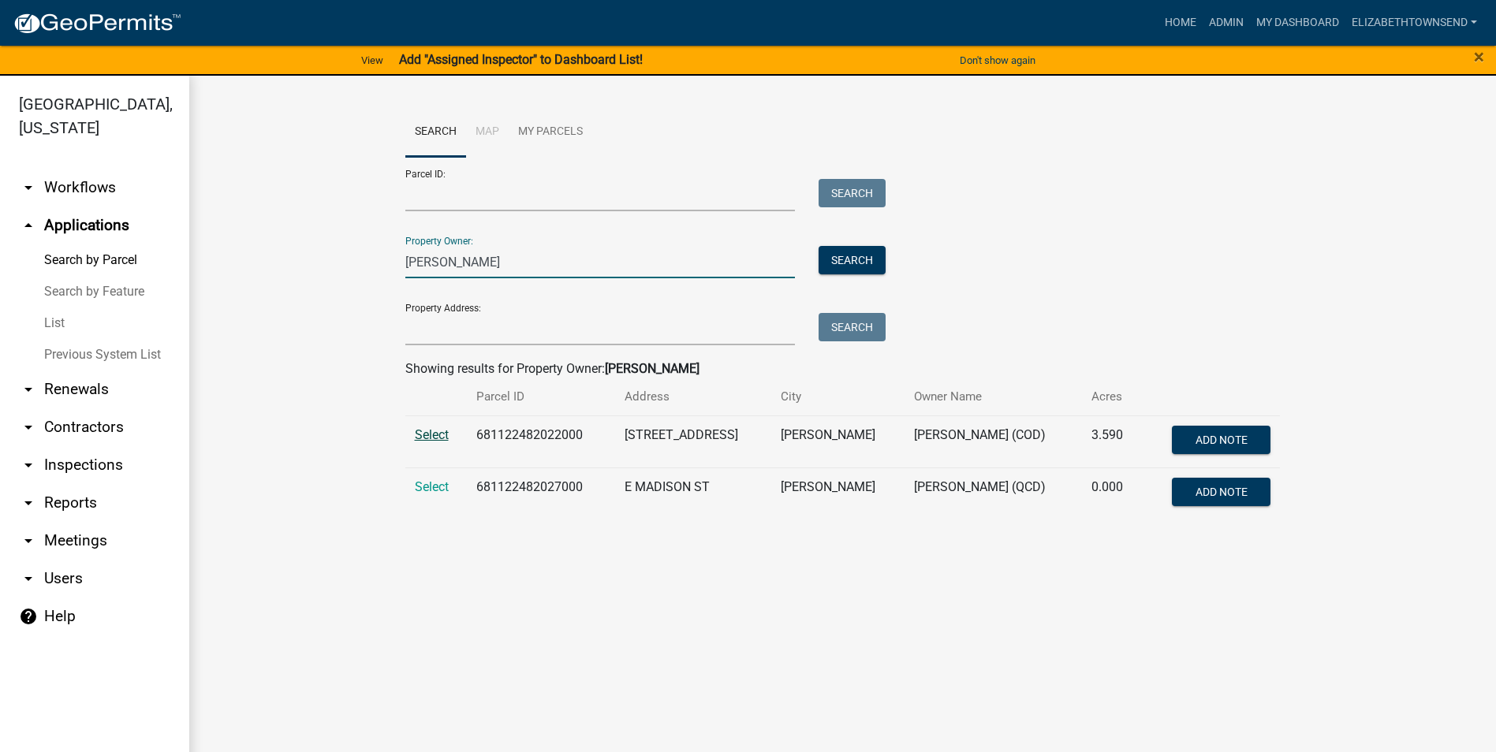
type input "[PERSON_NAME]"
click at [432, 436] on span "Select" at bounding box center [432, 434] width 34 height 15
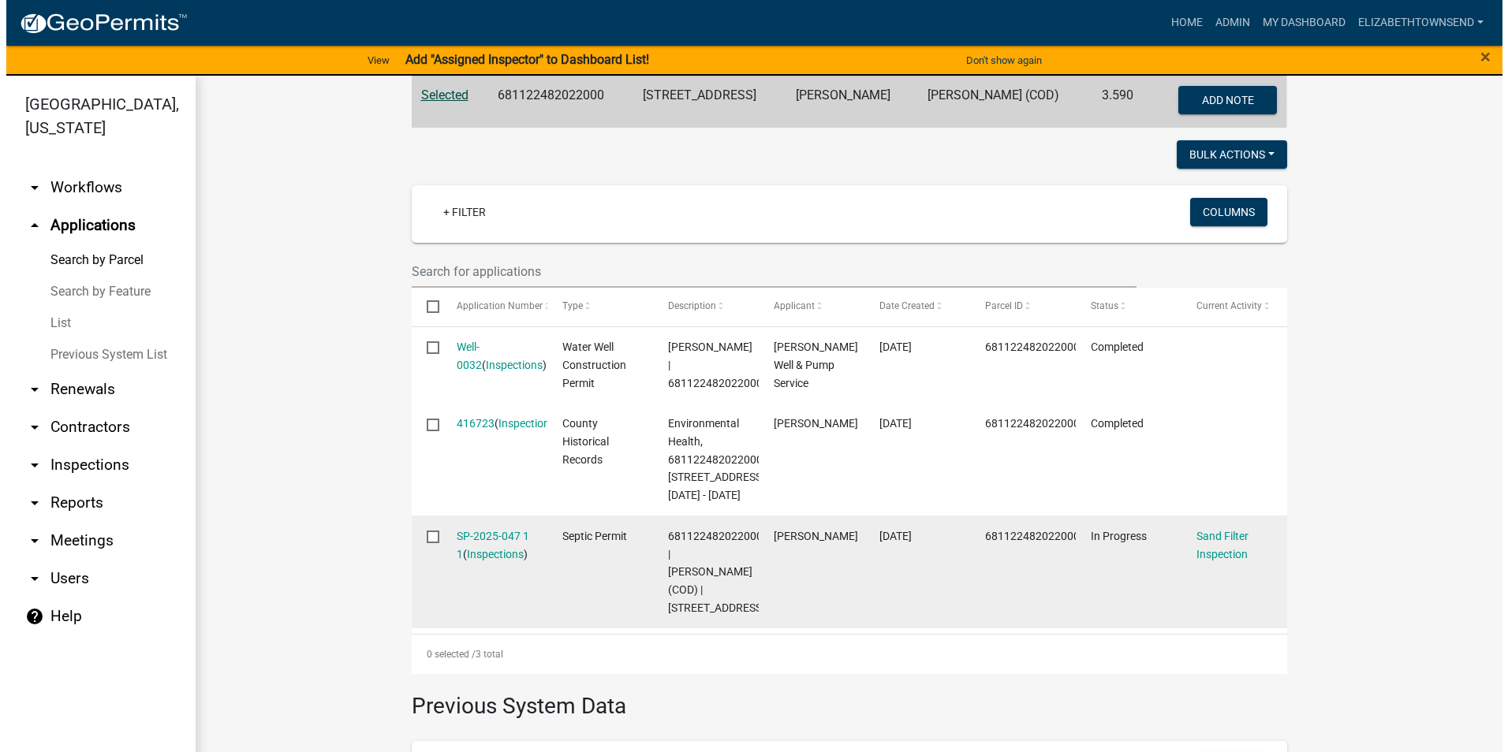
scroll to position [394, 0]
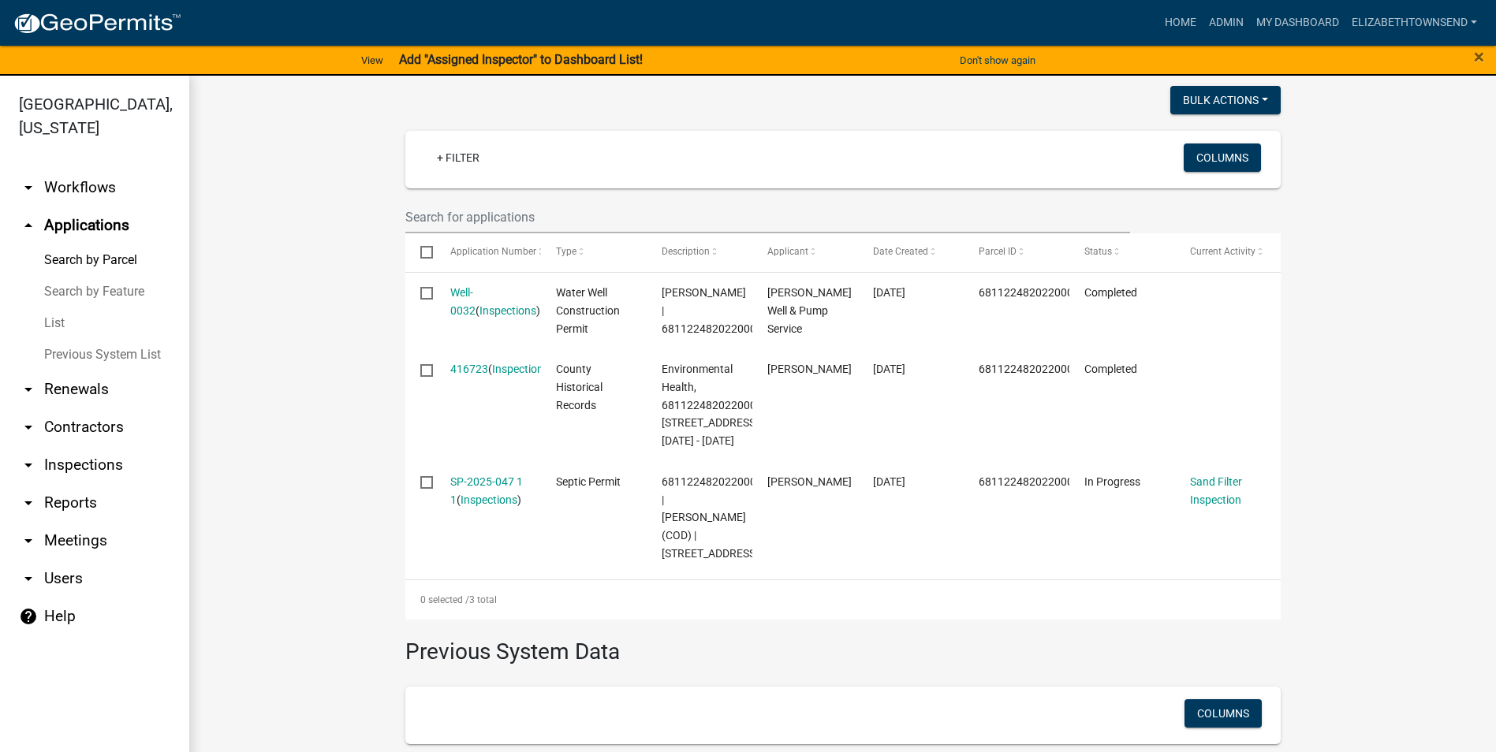
click at [476, 290] on link "Well-0032" at bounding box center [462, 301] width 25 height 31
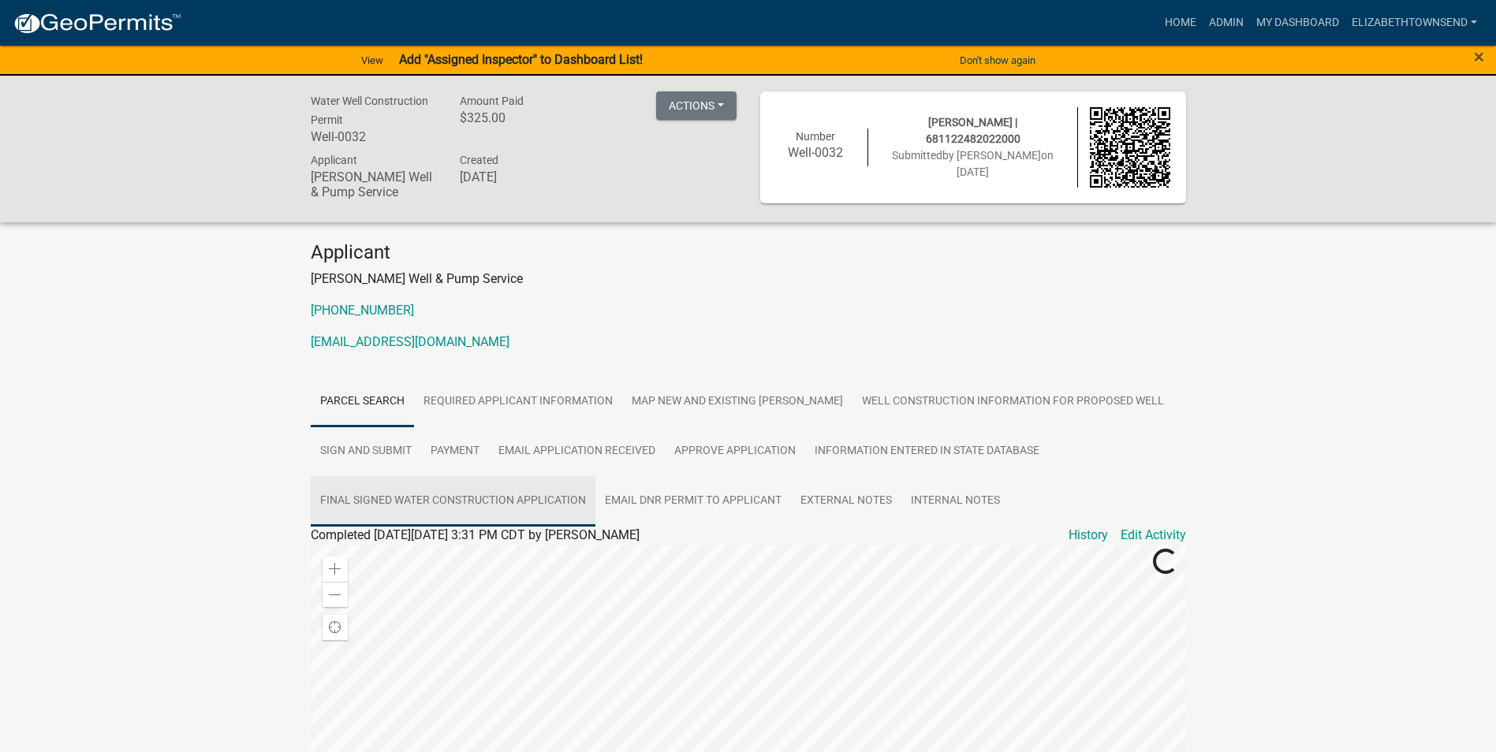
click at [423, 495] on link "Final Signed Water Construction Application" at bounding box center [453, 501] width 285 height 50
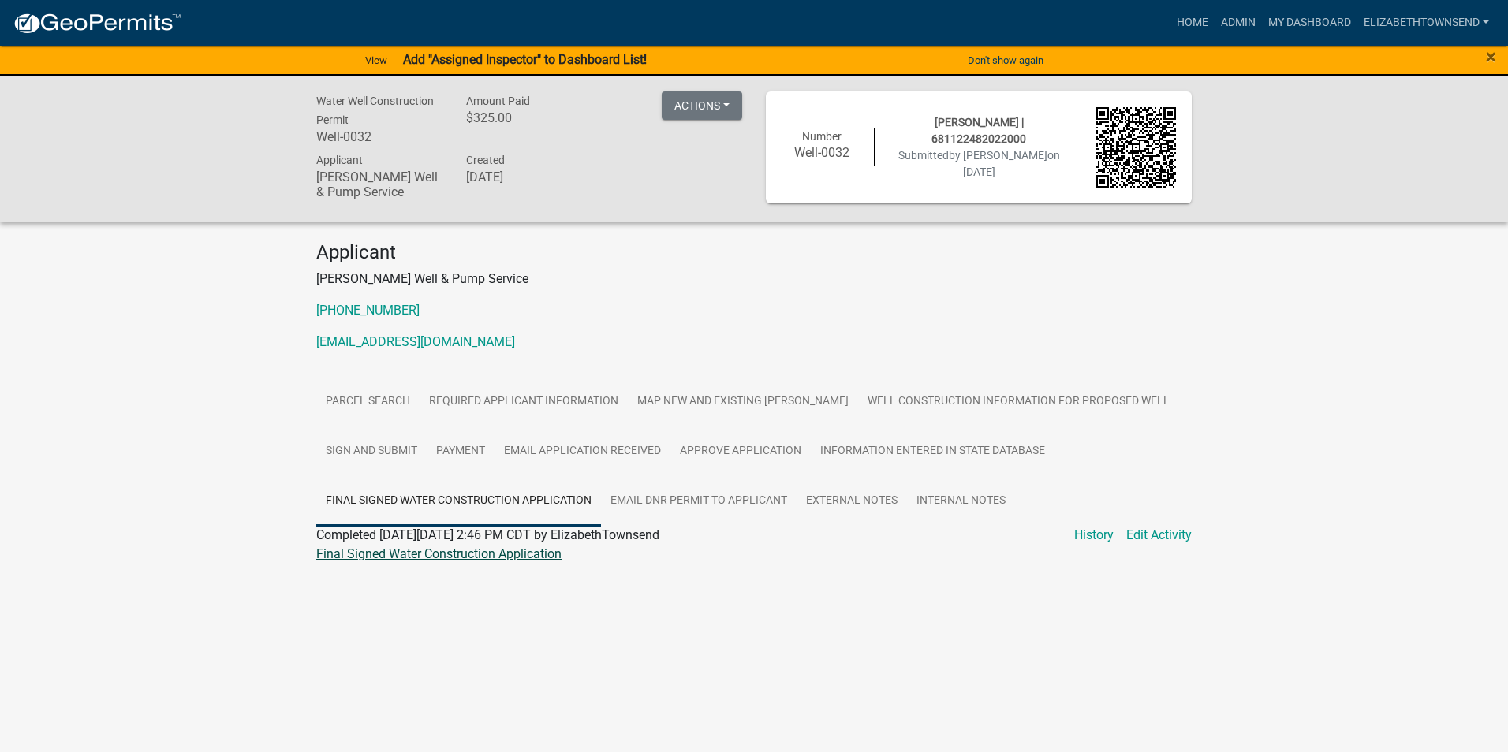
click at [435, 555] on link "Final Signed Water Construction Application" at bounding box center [438, 554] width 245 height 15
